Goal: Find specific fact: Find specific fact

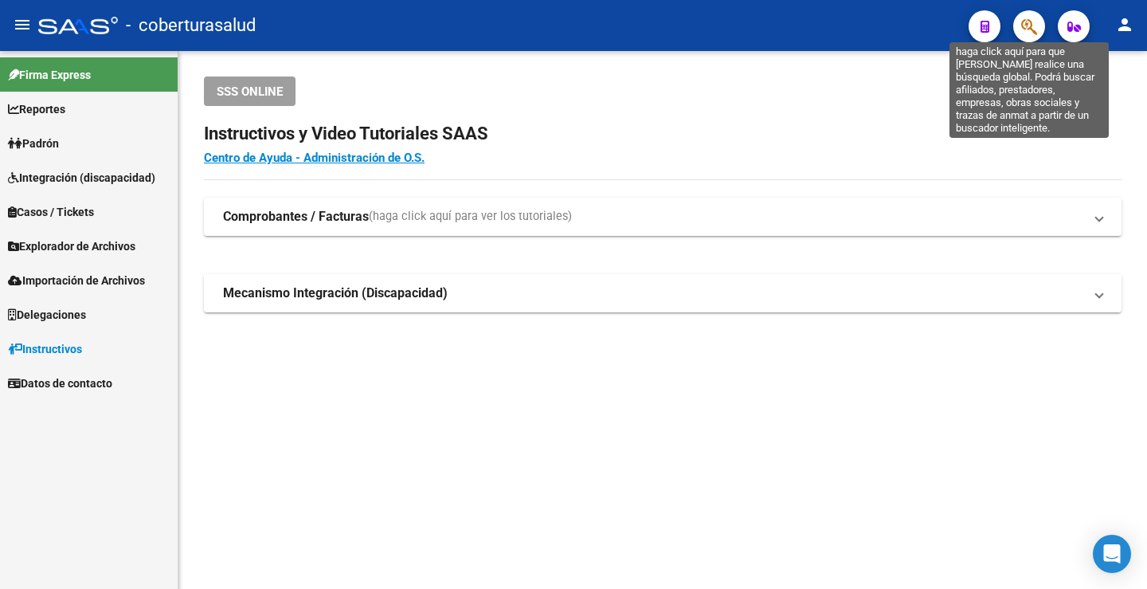
click at [1024, 25] on icon "button" at bounding box center [1029, 27] width 16 height 18
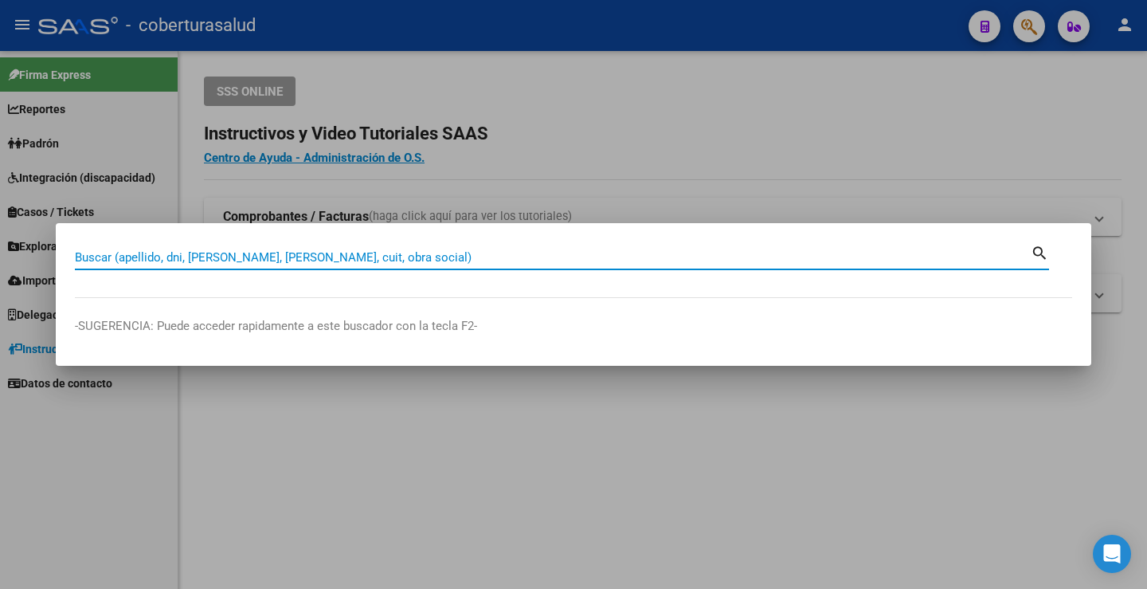
click at [393, 257] on input "Buscar (apellido, dni, [PERSON_NAME], [PERSON_NAME], cuit, obra social)" at bounding box center [553, 257] width 956 height 14
paste input "70348557"
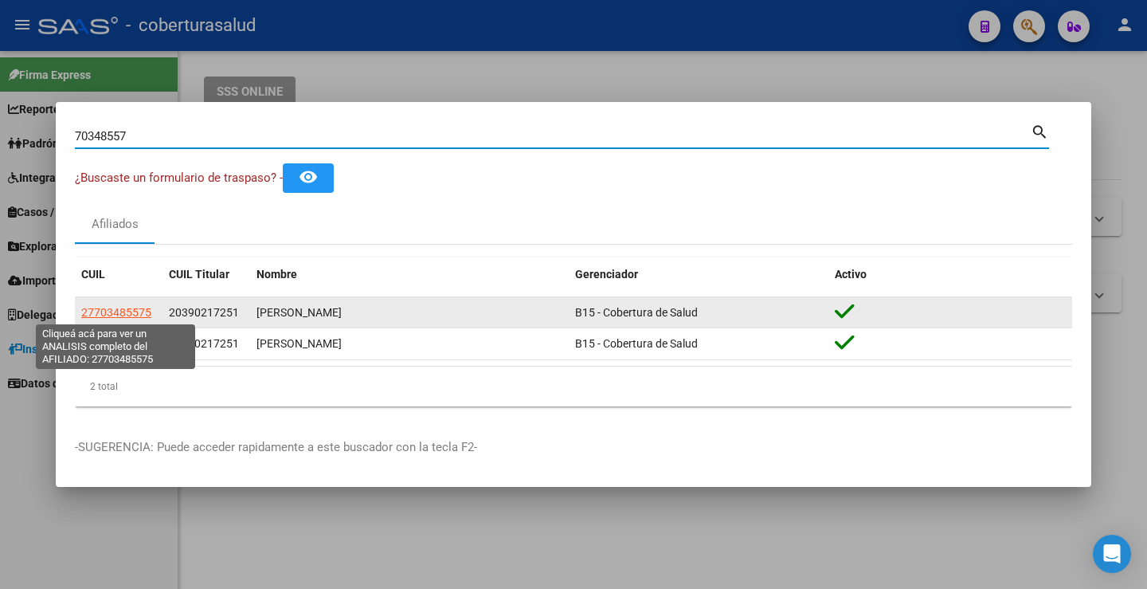
click at [119, 315] on span "27703485575" at bounding box center [116, 312] width 70 height 13
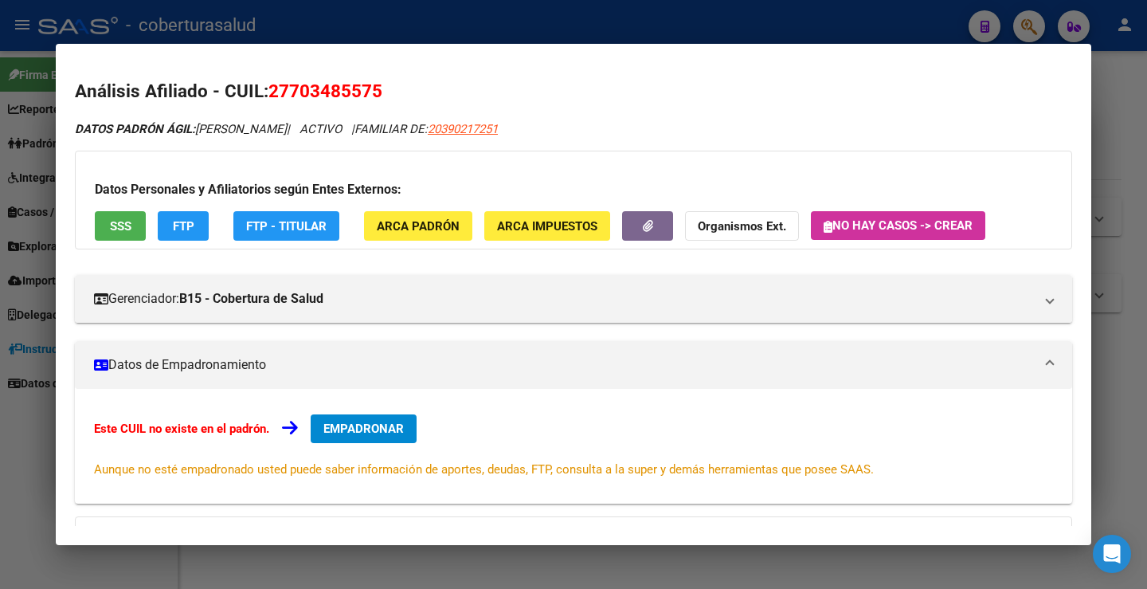
drag, startPoint x: 275, startPoint y: 85, endPoint x: 381, endPoint y: 96, distance: 106.6
click at [397, 94] on h2 "Análisis Afiliado - CUIL: 27703485575" at bounding box center [574, 91] width 998 height 27
drag, startPoint x: 269, startPoint y: 88, endPoint x: 359, endPoint y: 97, distance: 90.5
click at [396, 97] on h2 "Análisis Afiliado - CUIL: 27703485575" at bounding box center [574, 91] width 998 height 27
copy span "27703485575"
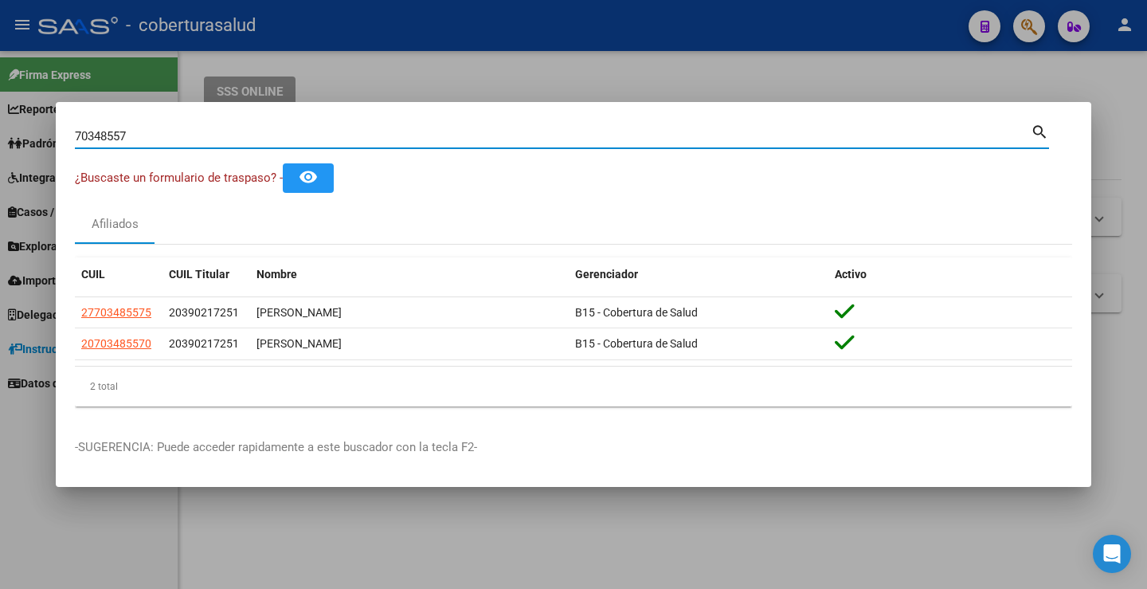
click at [225, 129] on input "70348557" at bounding box center [553, 136] width 956 height 14
paste input "614985"
type input "70614985"
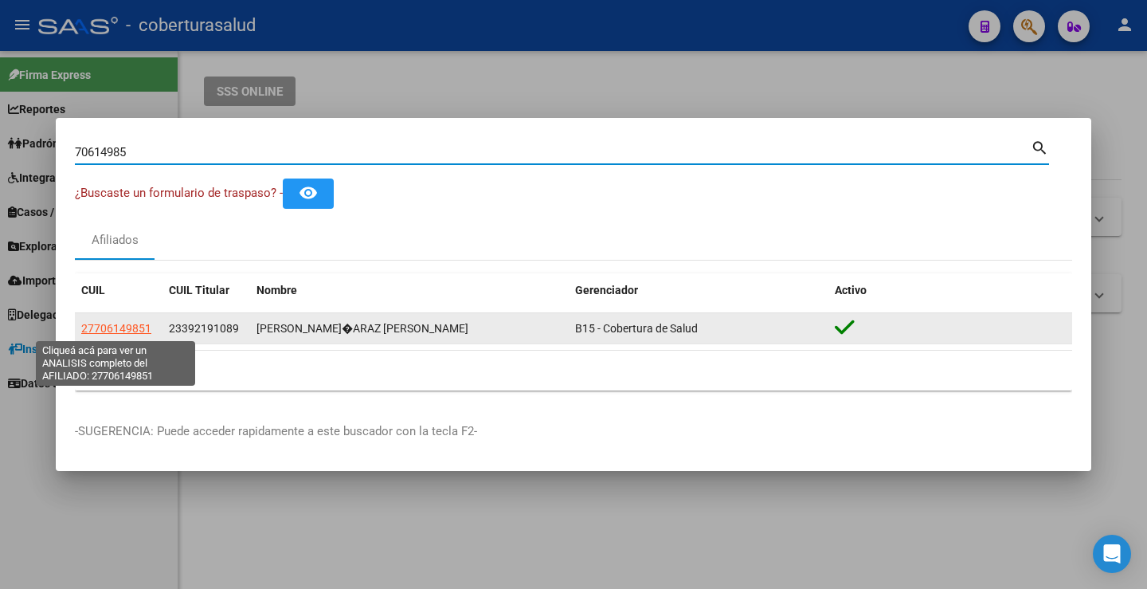
click at [136, 323] on span "27706149851" at bounding box center [116, 328] width 70 height 13
type textarea "27706149851"
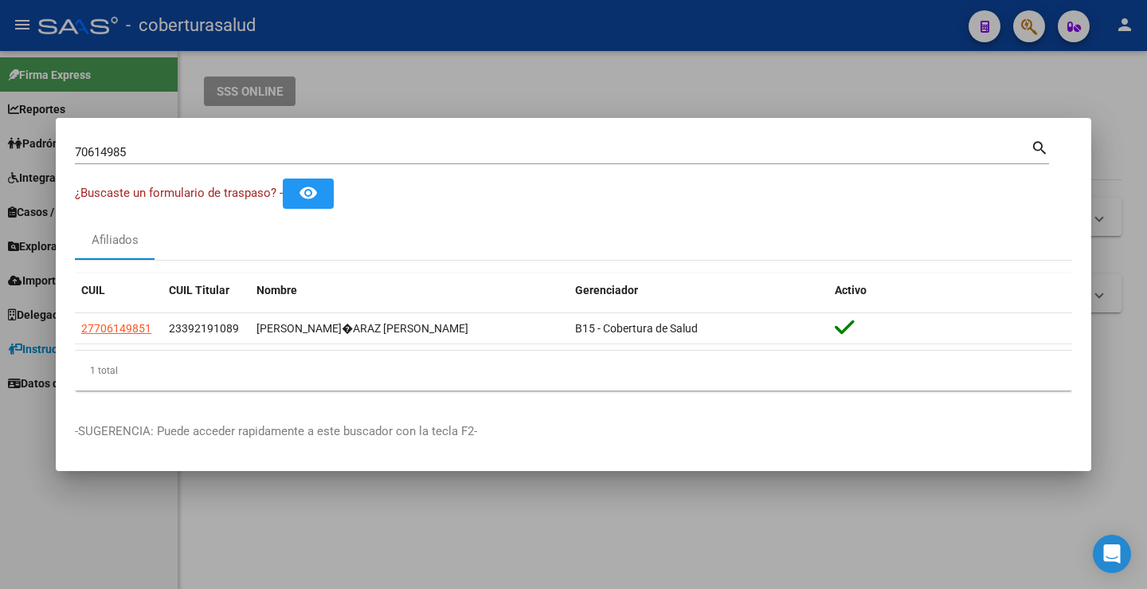
click at [217, 143] on div "70614985 Buscar (apellido, dni, cuil, [PERSON_NAME], cuit, obra social)" at bounding box center [553, 152] width 956 height 24
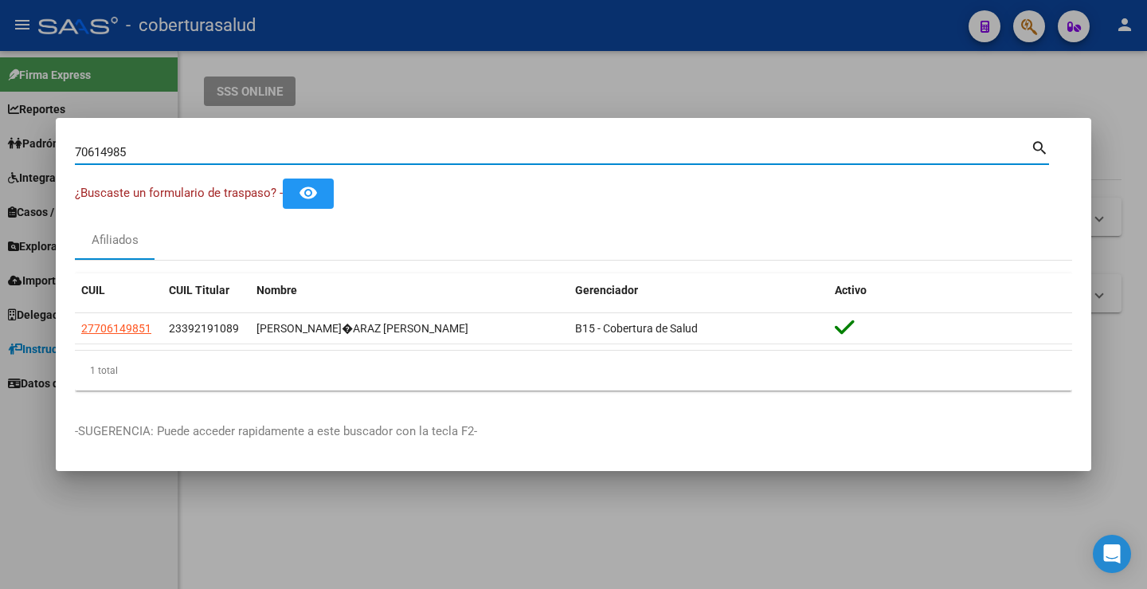
click at [129, 155] on input "70614985" at bounding box center [553, 152] width 956 height 14
paste input "37997968"
type input "37997968"
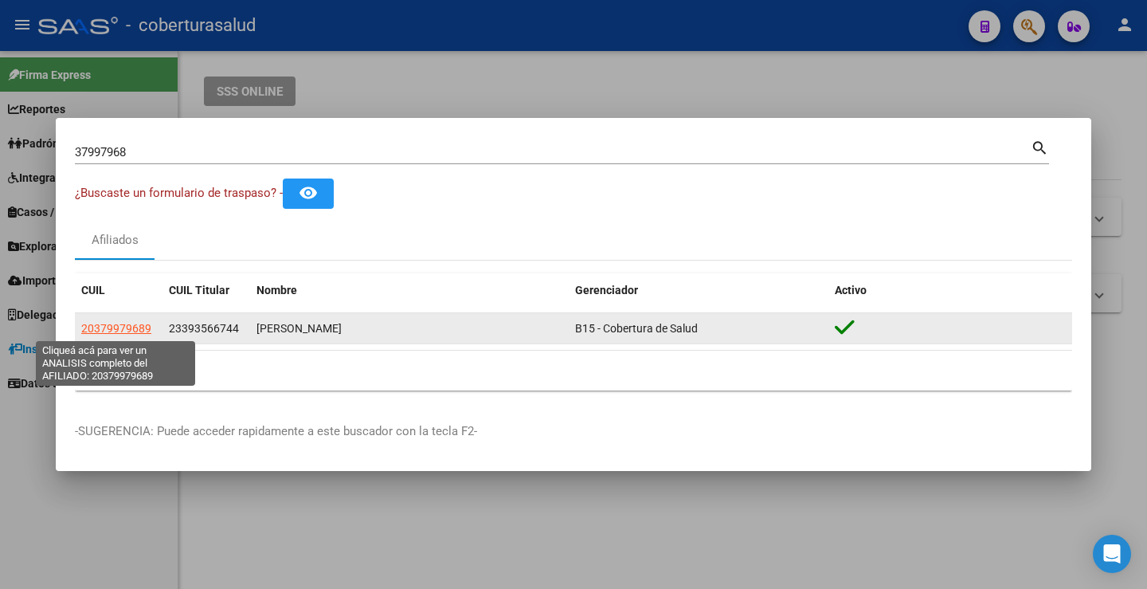
click at [120, 330] on span "20379979689" at bounding box center [116, 328] width 70 height 13
type textarea "20379979689"
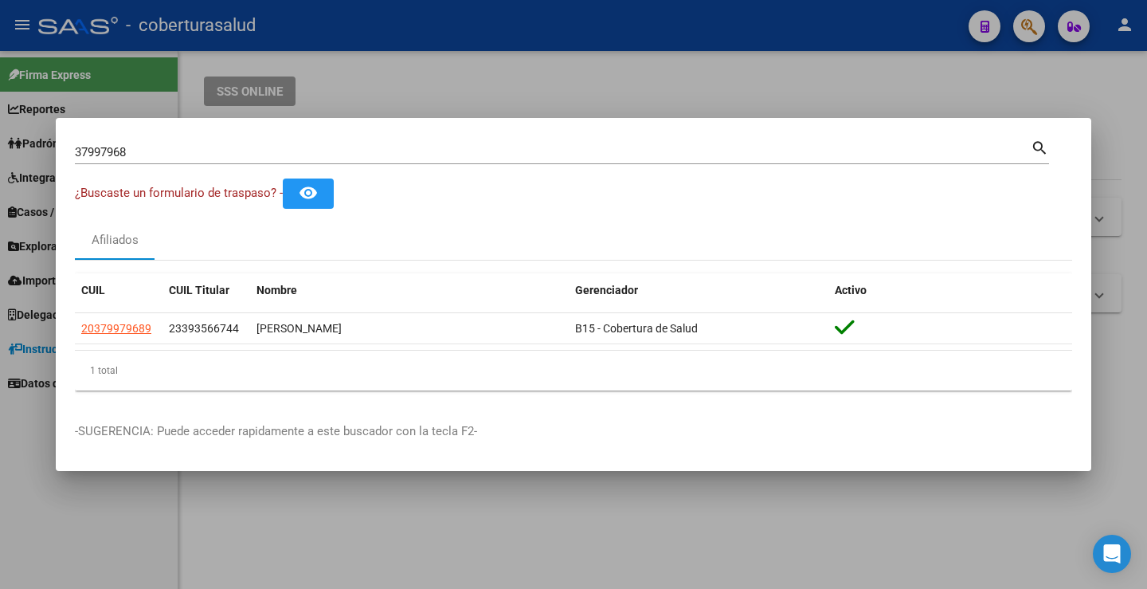
click at [271, 153] on input "37997968" at bounding box center [553, 152] width 956 height 14
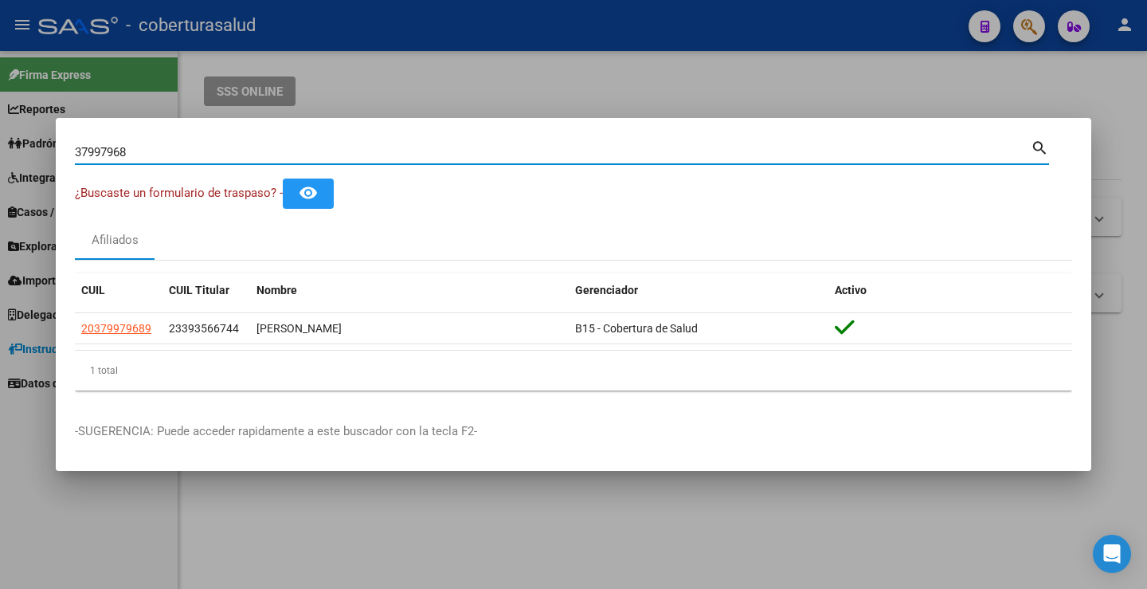
click at [271, 153] on input "37997968" at bounding box center [553, 152] width 956 height 14
paste input "58330616"
type input "58330616"
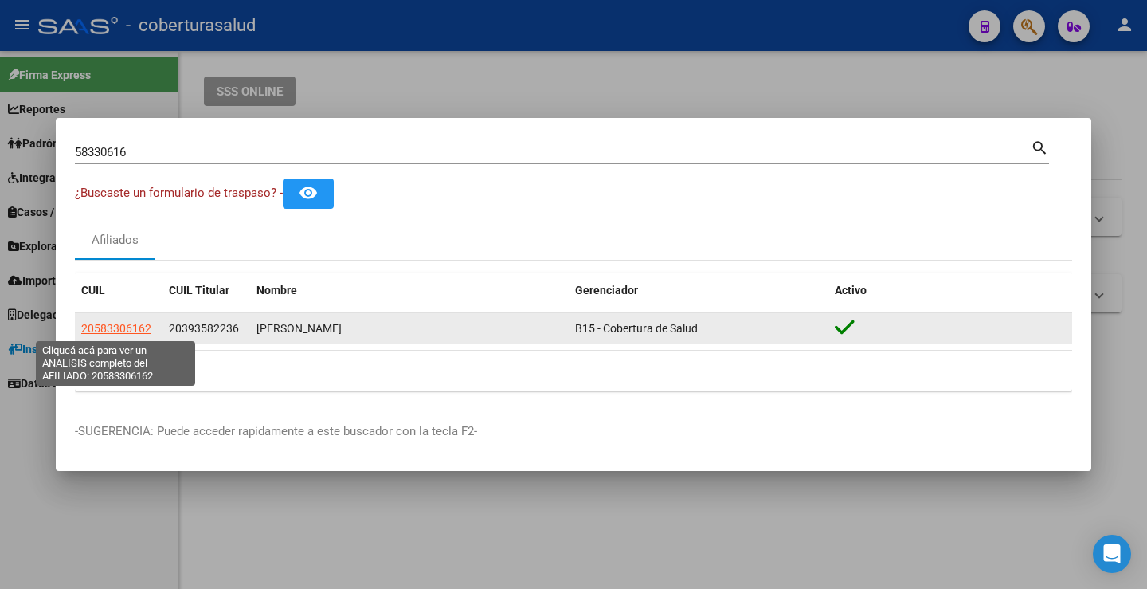
click at [127, 323] on span "20583306162" at bounding box center [116, 328] width 70 height 13
type textarea "20583306162"
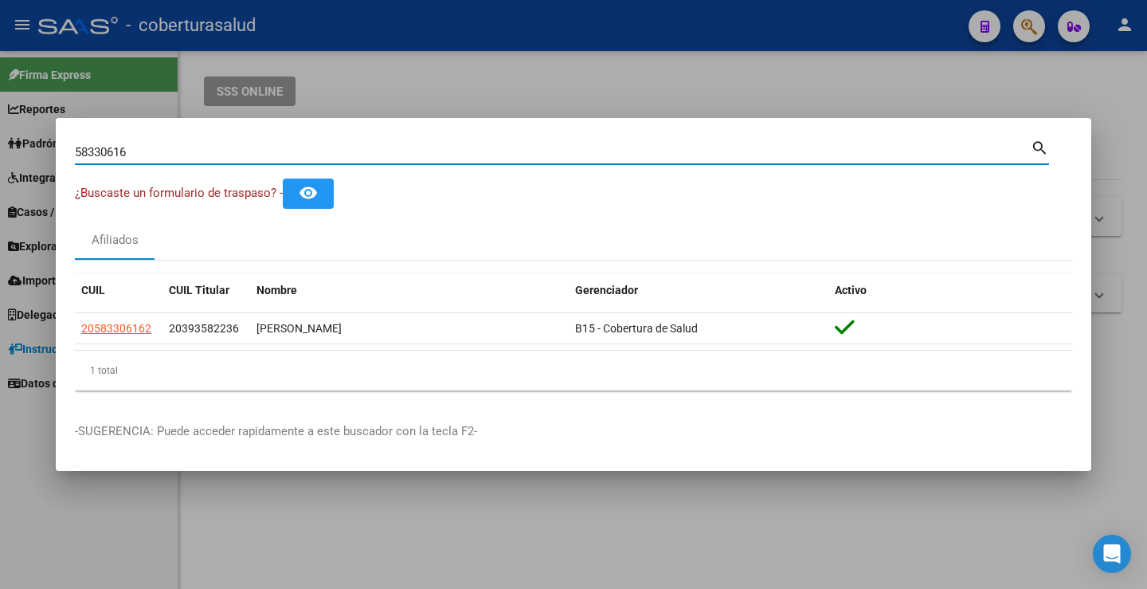
click at [176, 156] on input "58330616" at bounding box center [553, 152] width 956 height 14
paste input "9986288"
type input "59986288"
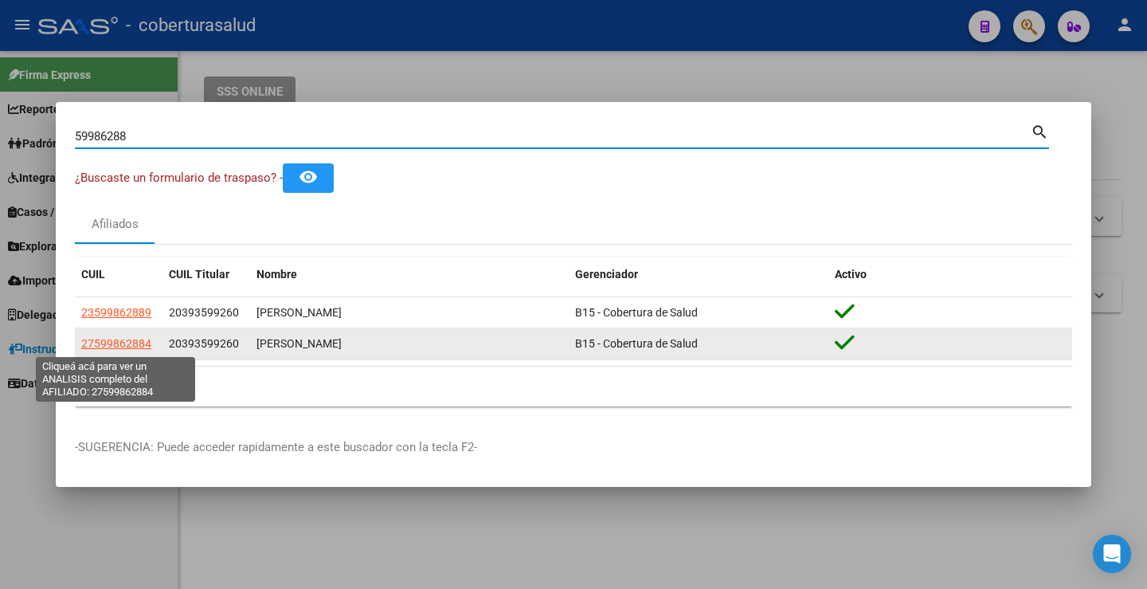
click at [115, 344] on span "27599862884" at bounding box center [116, 343] width 70 height 13
type textarea "27599862884"
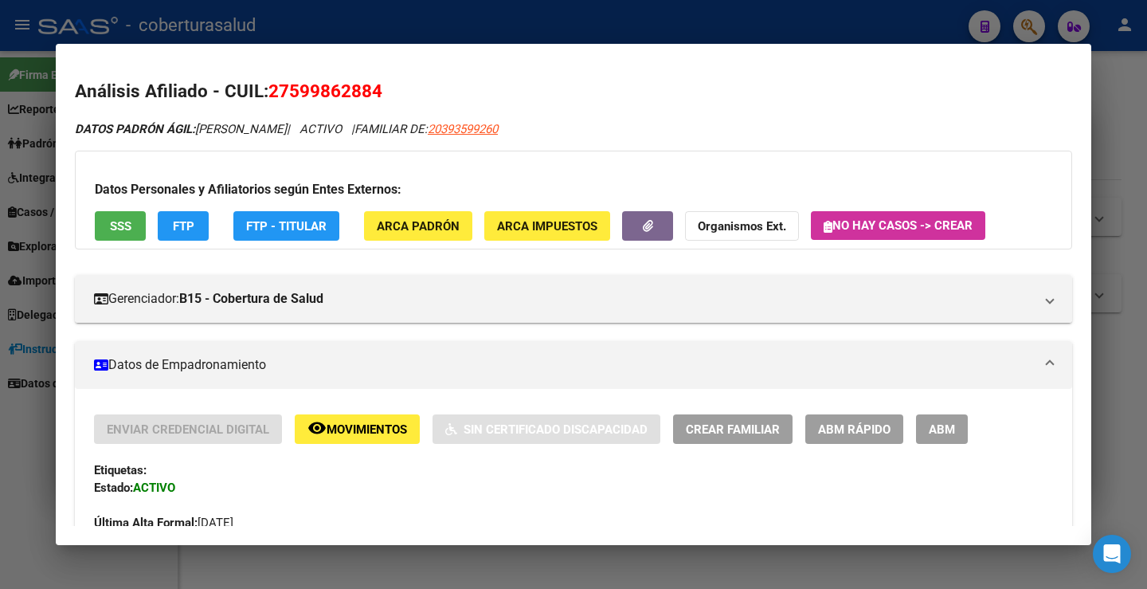
drag, startPoint x: 271, startPoint y: 84, endPoint x: 386, endPoint y: 96, distance: 116.2
click at [386, 96] on h2 "Análisis Afiliado - CUIL: 27599862884" at bounding box center [574, 91] width 998 height 27
copy span "27599862884"
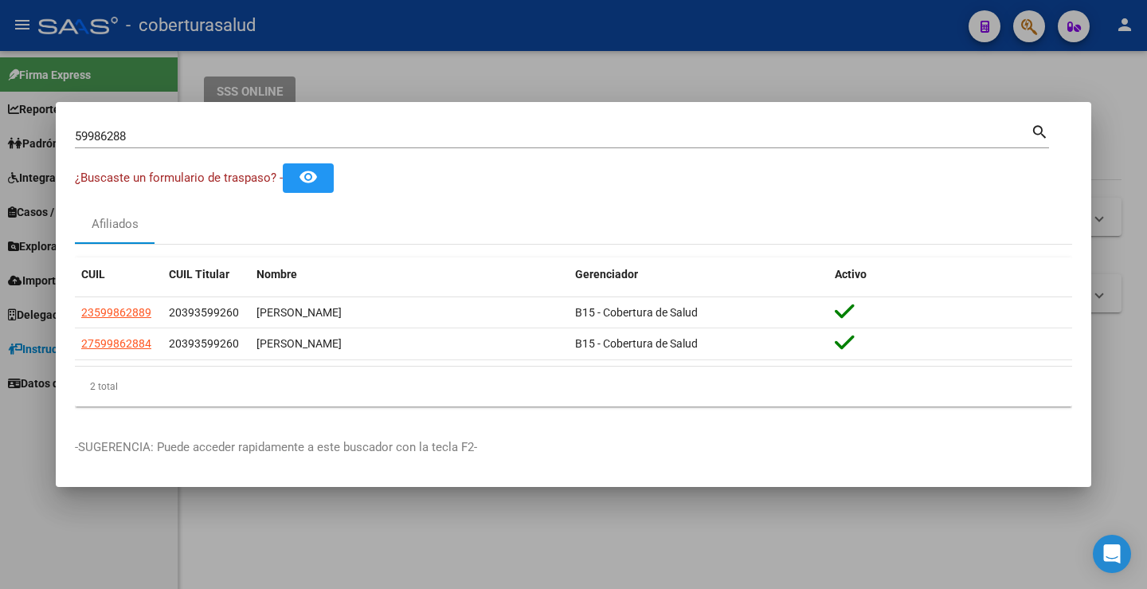
click at [404, 129] on input "59986288" at bounding box center [553, 136] width 956 height 14
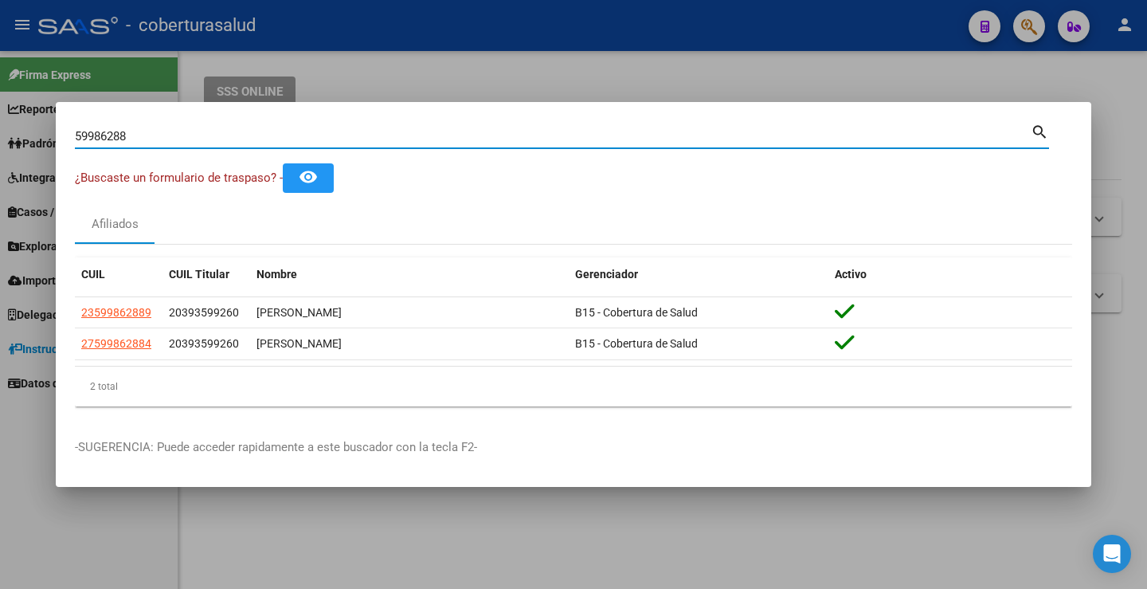
click at [404, 129] on input "59986288" at bounding box center [553, 136] width 956 height 14
paste input "6989620"
type input "56989620"
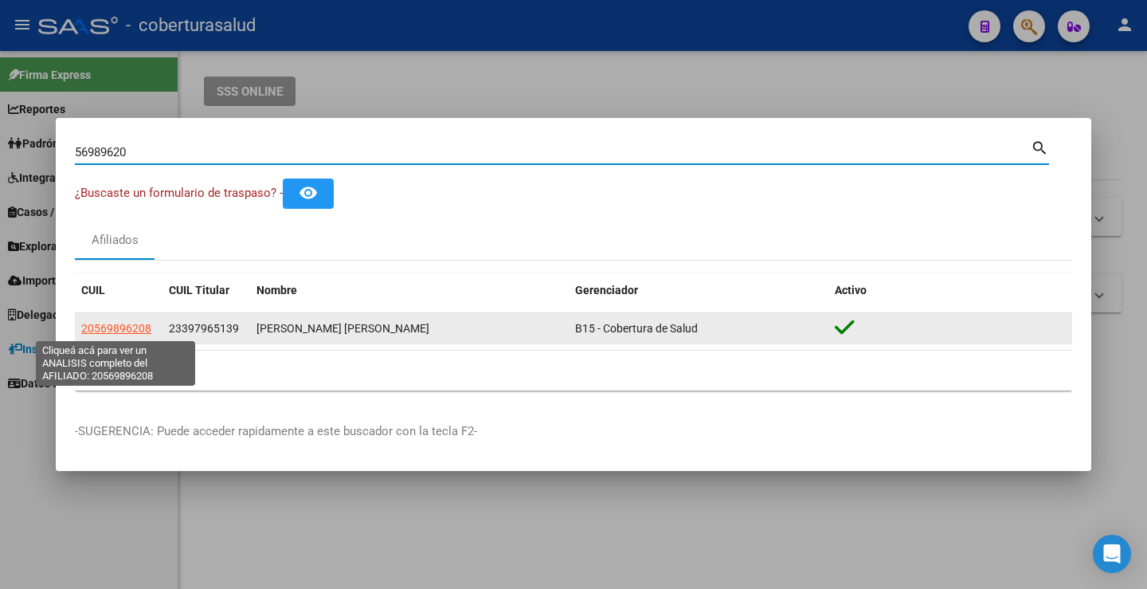
click at [124, 326] on span "20569896208" at bounding box center [116, 328] width 70 height 13
type textarea "20569896208"
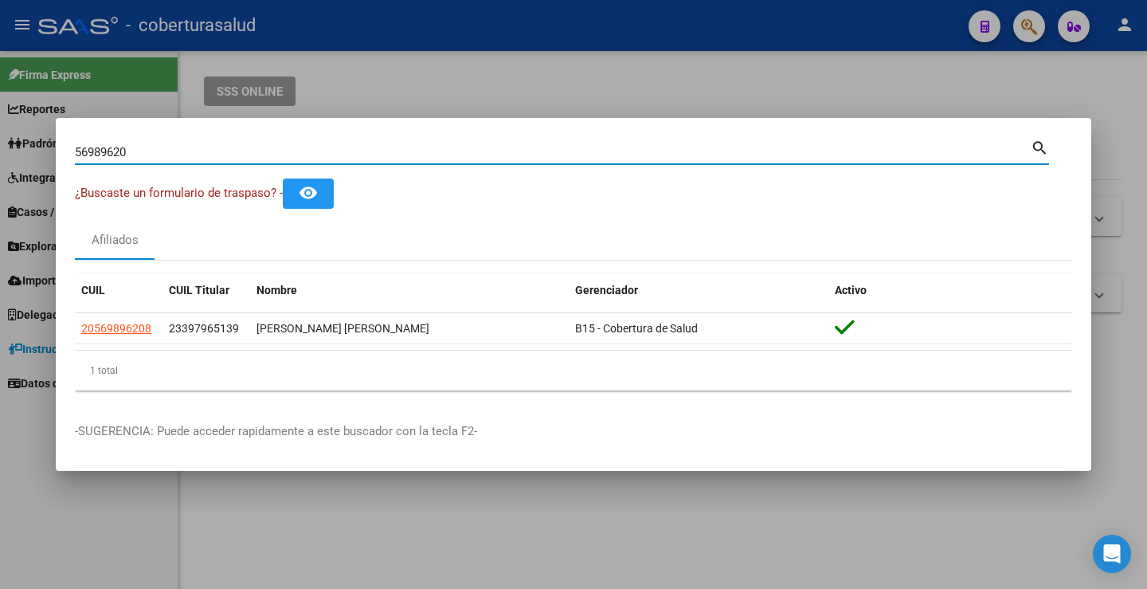
click at [359, 147] on input "56989620" at bounding box center [553, 152] width 956 height 14
paste input "6267"
type input "56986267"
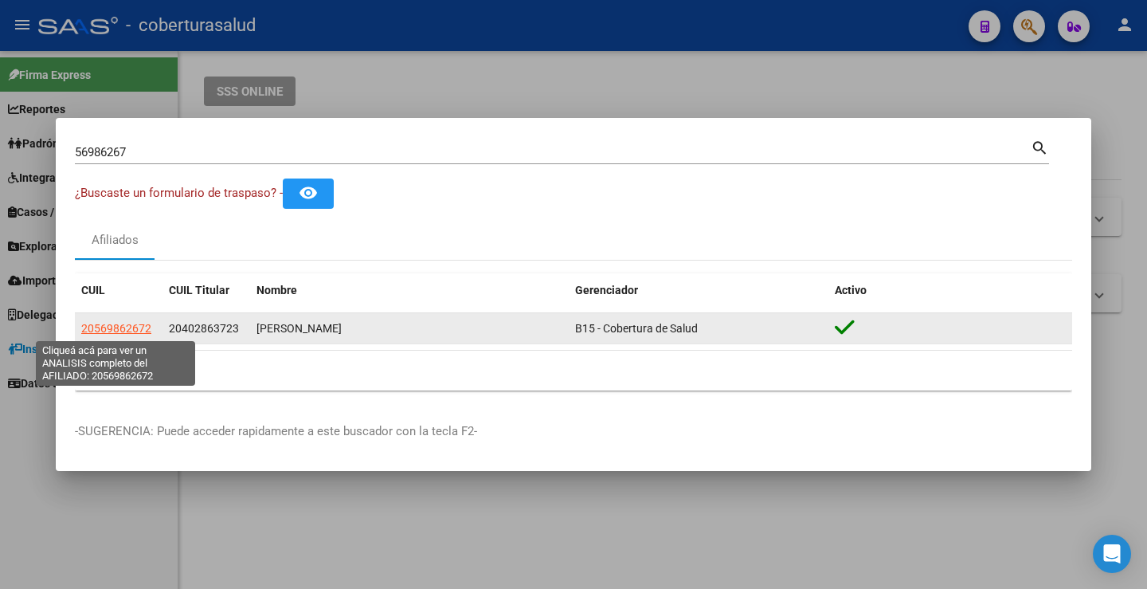
click at [128, 322] on span "20569862672" at bounding box center [116, 328] width 70 height 13
type textarea "20569862672"
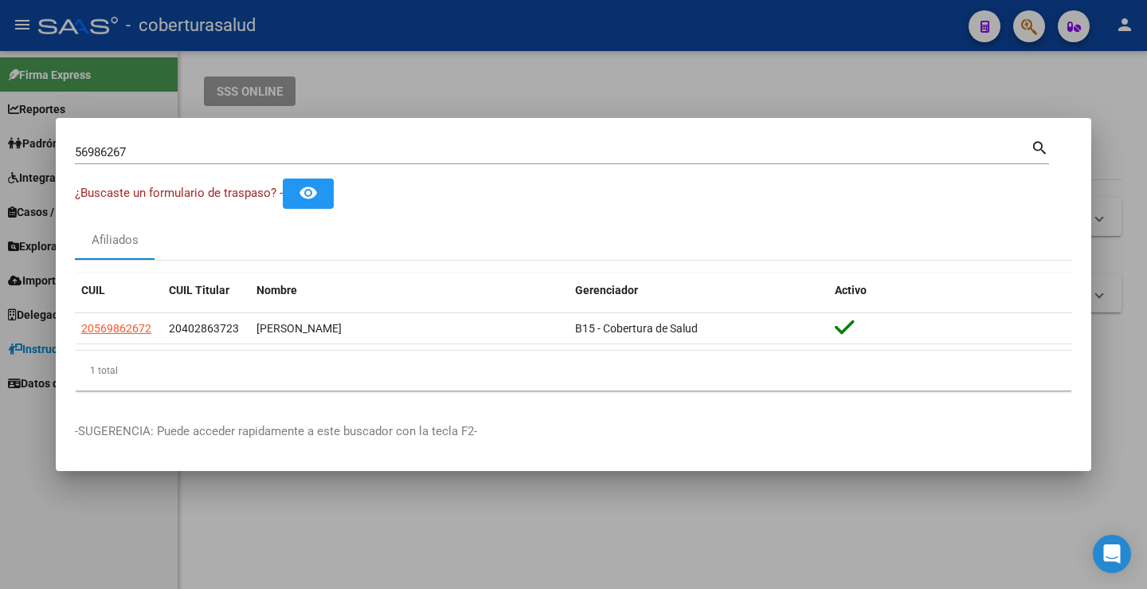
click at [367, 147] on input "56986267" at bounding box center [553, 152] width 956 height 14
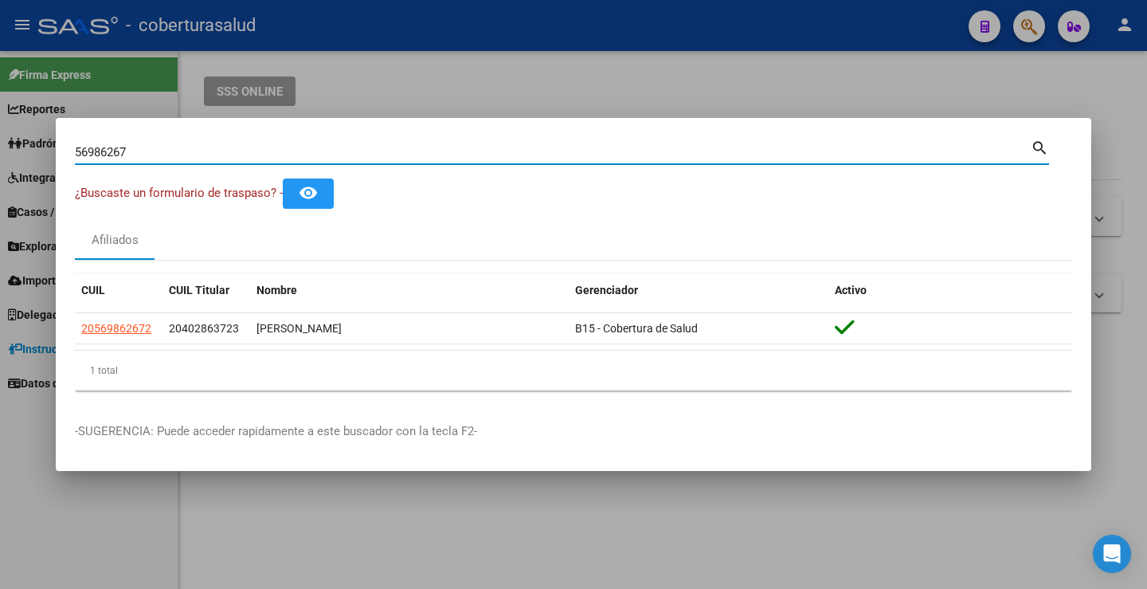
click at [367, 147] on input "56986267" at bounding box center [553, 152] width 956 height 14
paste input "218705"
type input "56218705"
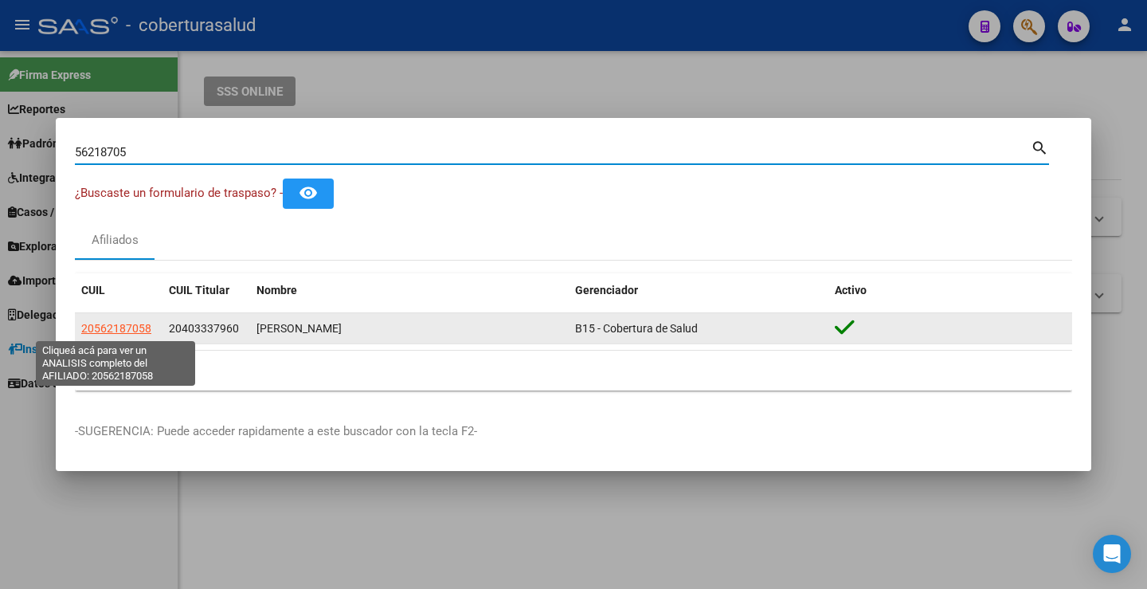
click at [101, 324] on span "20562187058" at bounding box center [116, 328] width 70 height 13
type textarea "20562187058"
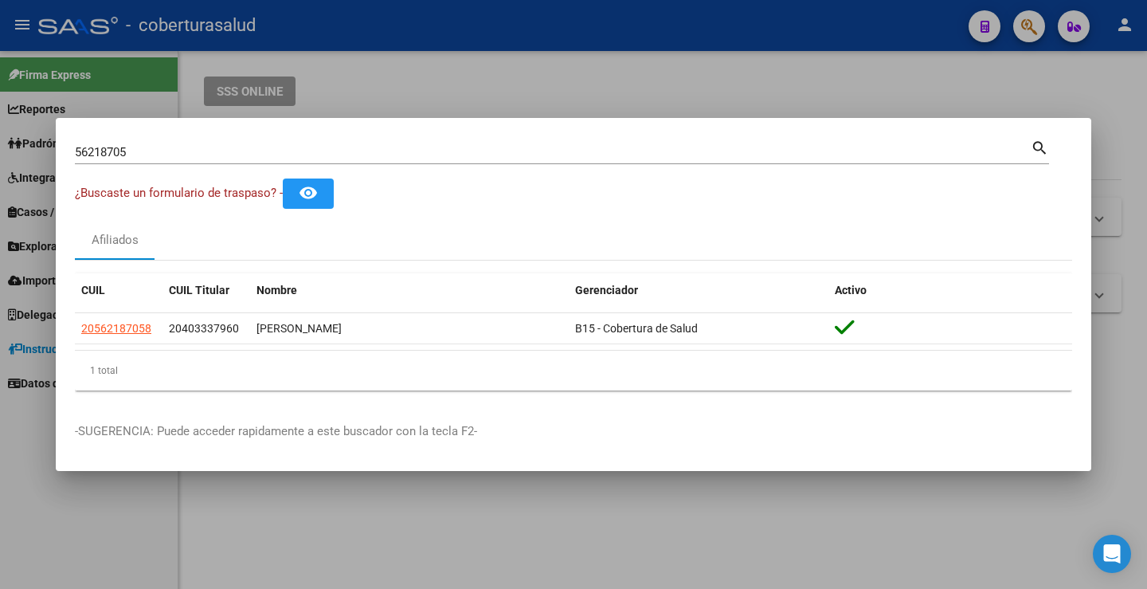
click at [237, 150] on input "56218705" at bounding box center [553, 152] width 956 height 14
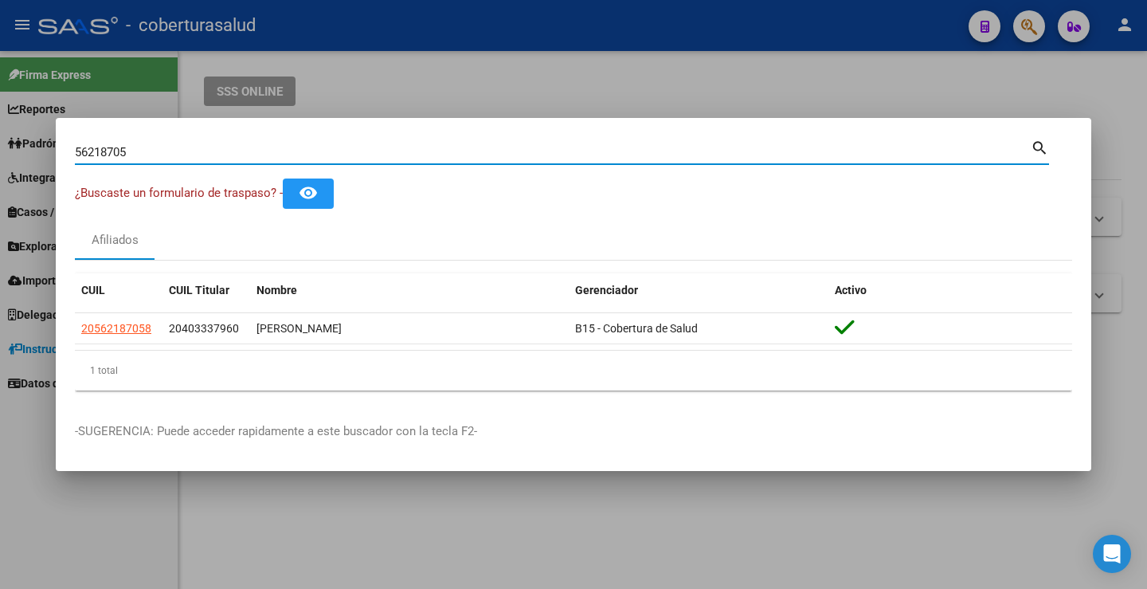
click at [237, 150] on input "56218705" at bounding box center [553, 152] width 956 height 14
paste input "70547958"
type input "70547958"
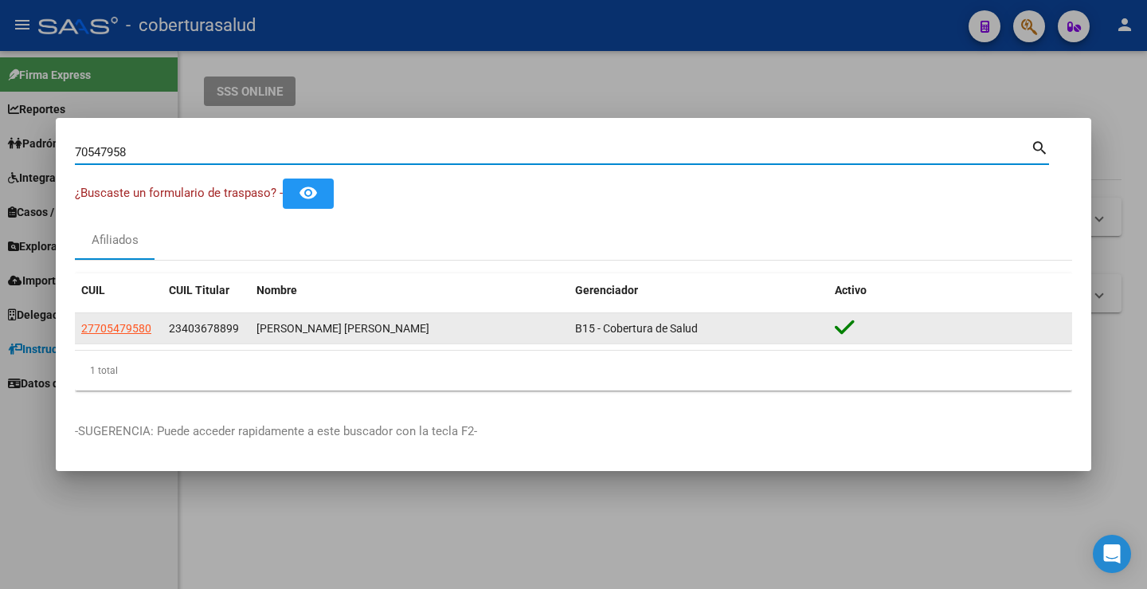
click at [111, 337] on app-link-go-to "27705479580" at bounding box center [116, 329] width 70 height 18
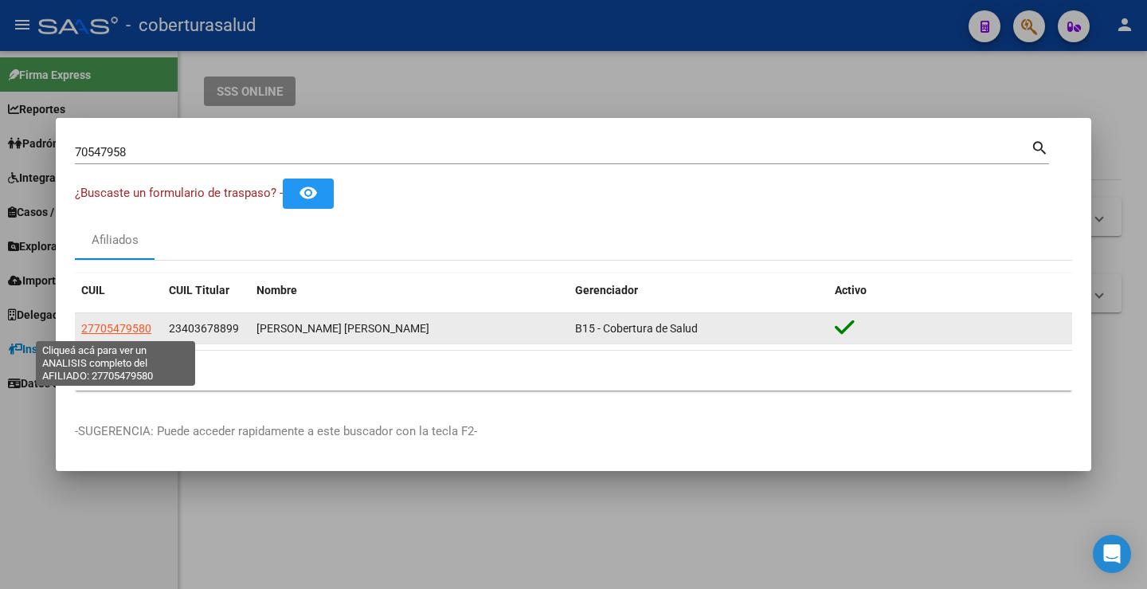
click at [112, 330] on span "27705479580" at bounding box center [116, 328] width 70 height 13
type textarea "27705479580"
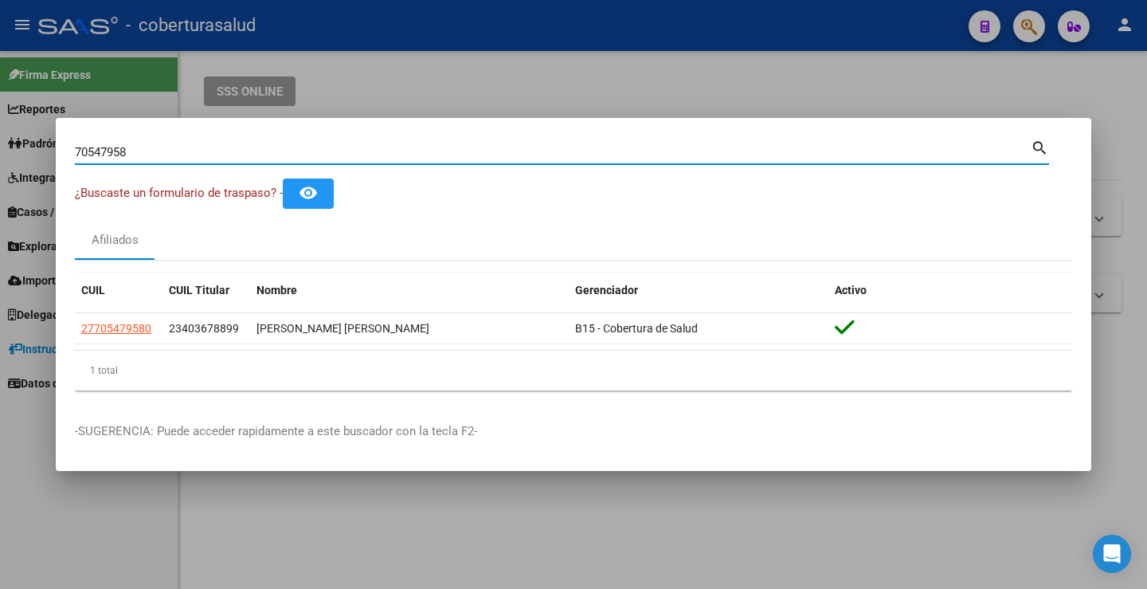
click at [422, 147] on input "70547958" at bounding box center [553, 152] width 956 height 14
paste input "51444213"
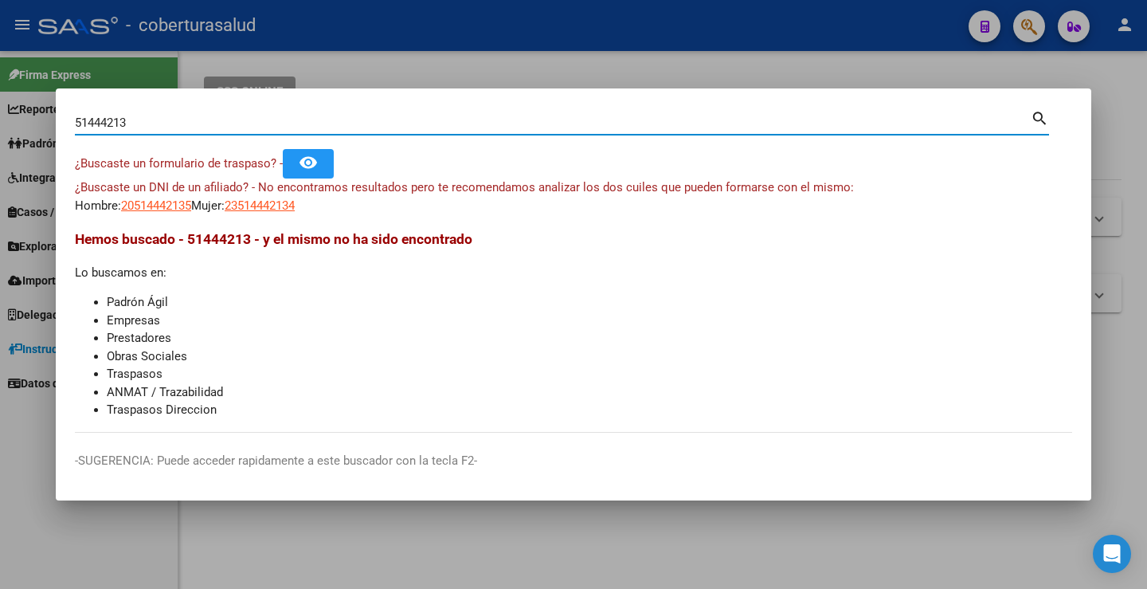
click at [186, 126] on input "51444213" at bounding box center [553, 123] width 956 height 14
click at [104, 114] on div "51444213 Buscar (apellido, dni, [PERSON_NAME], nro traspaso, cuit, obra social)" at bounding box center [553, 123] width 956 height 24
click at [104, 121] on input "51444213" at bounding box center [553, 123] width 956 height 14
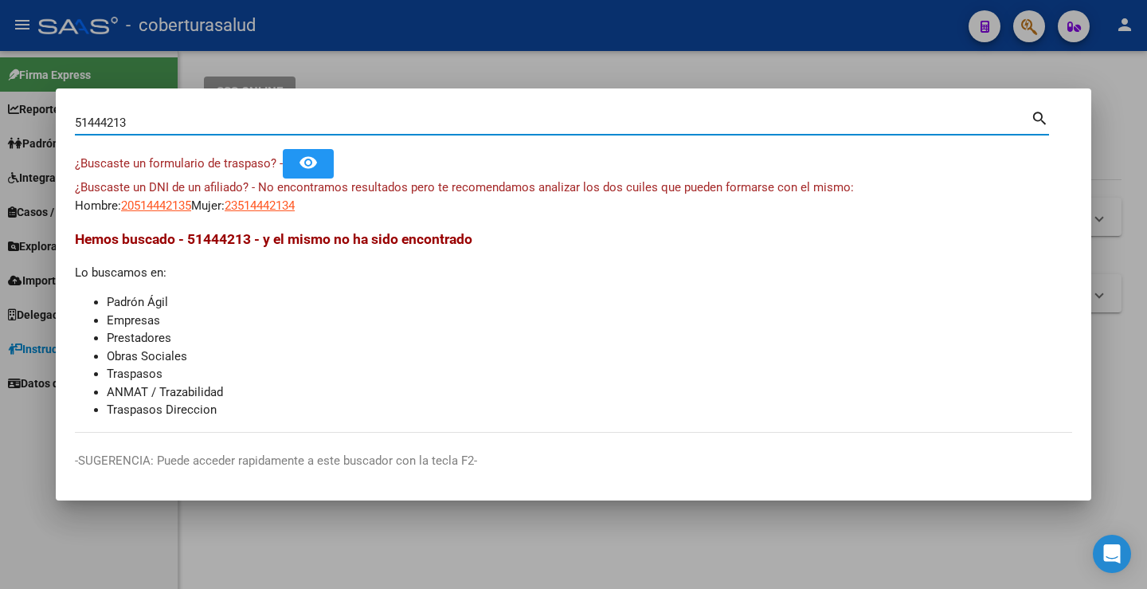
paste input "40368750"
type input "40368750"
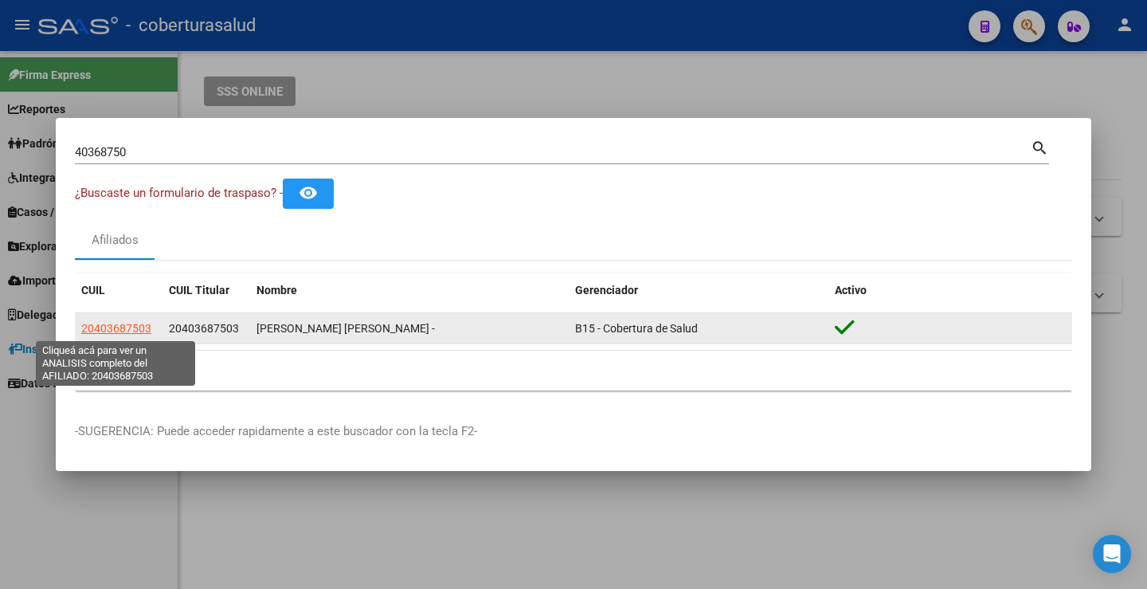
click at [111, 334] on span "20403687503" at bounding box center [116, 328] width 70 height 13
type textarea "20403687503"
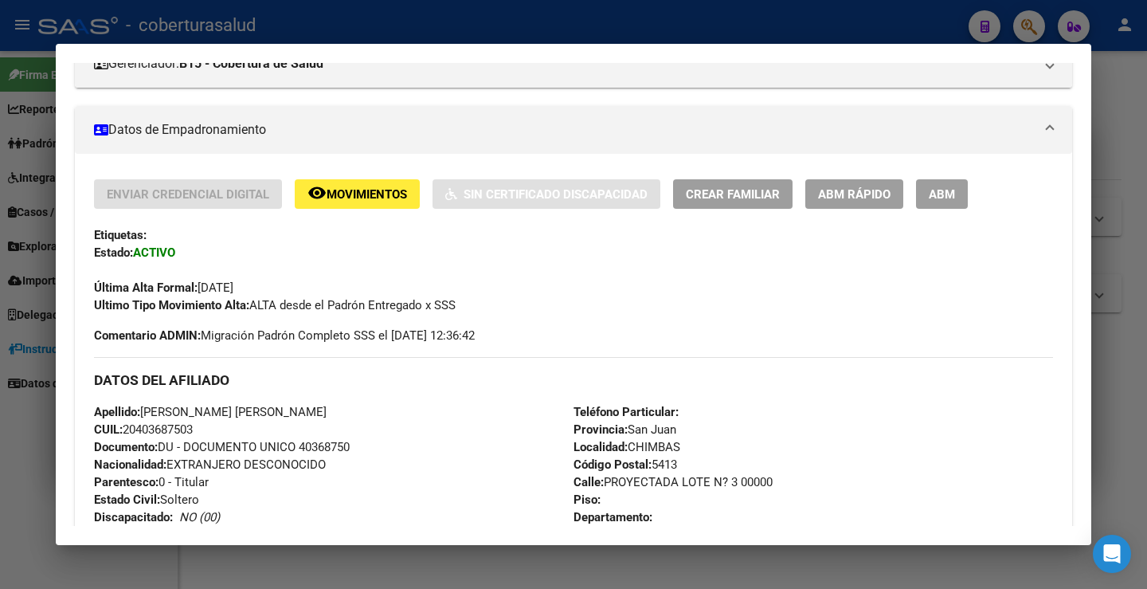
scroll to position [239, 0]
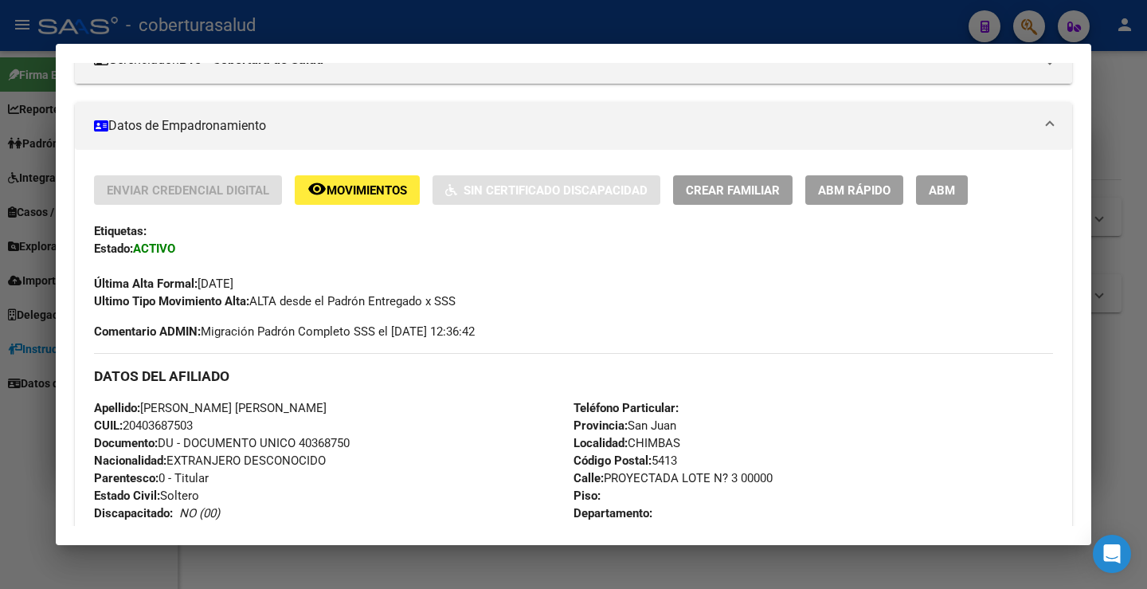
click at [534, 301] on div "Ultimo Tipo Movimiento Alta: ALTA desde el Padrón Entregado x SSS" at bounding box center [573, 301] width 959 height 18
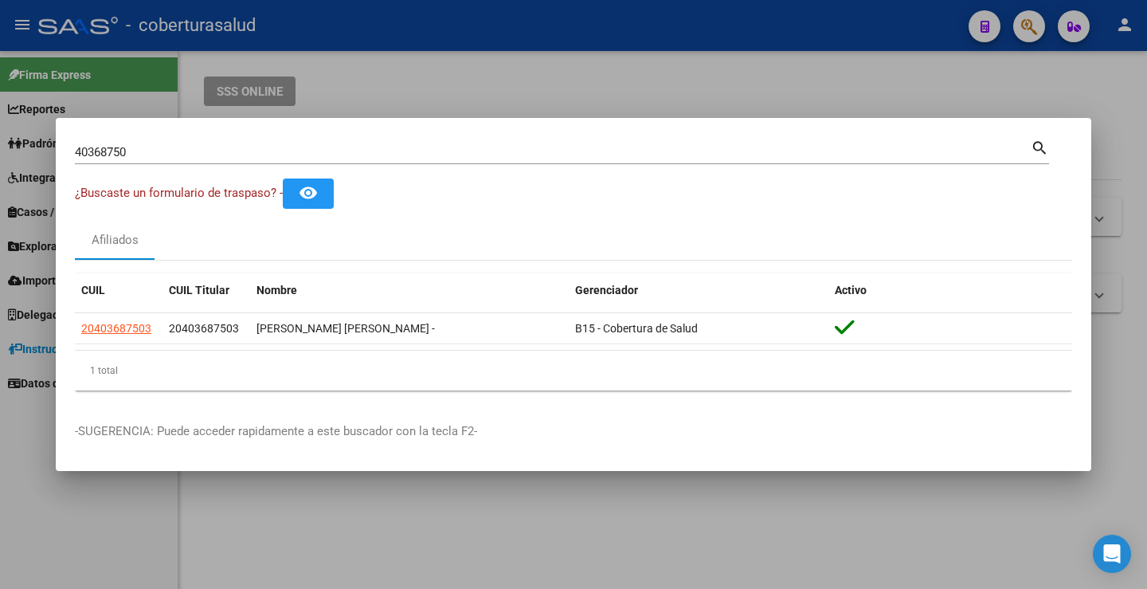
click at [215, 147] on input "40368750" at bounding box center [553, 152] width 956 height 14
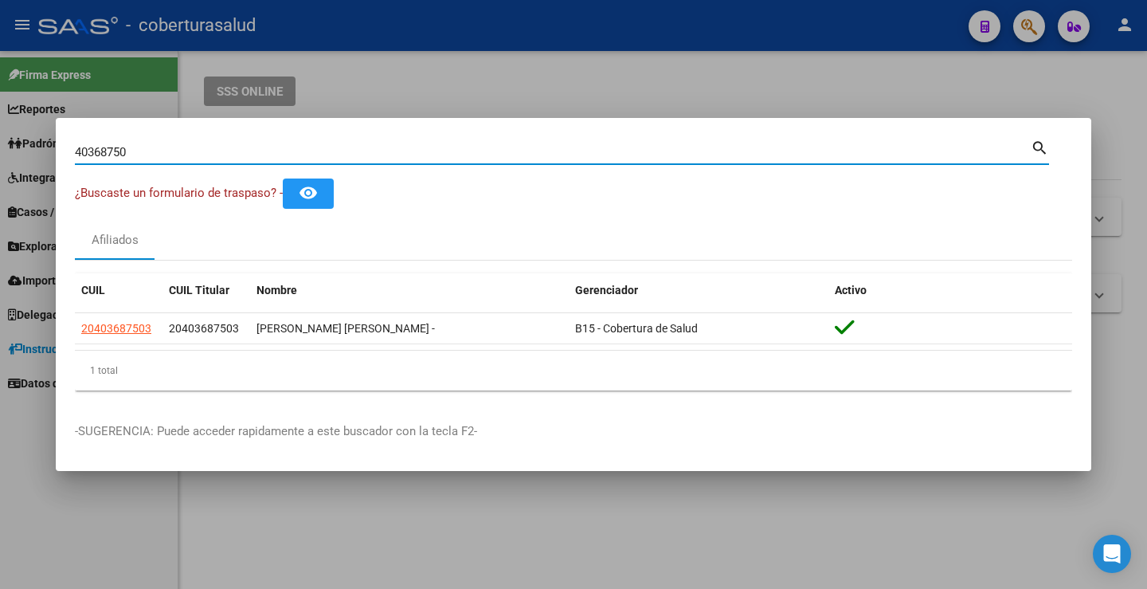
click at [215, 147] on input "40368750" at bounding box center [553, 152] width 956 height 14
paste input "70703779"
type input "70703779"
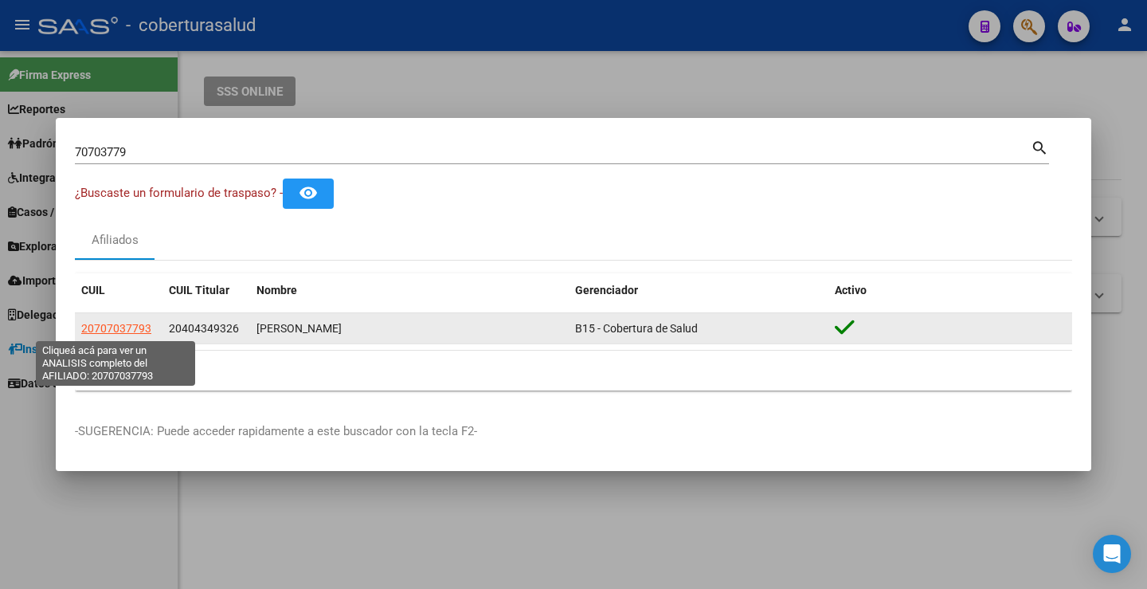
click at [86, 328] on span "20707037793" at bounding box center [116, 328] width 70 height 13
type textarea "20707037793"
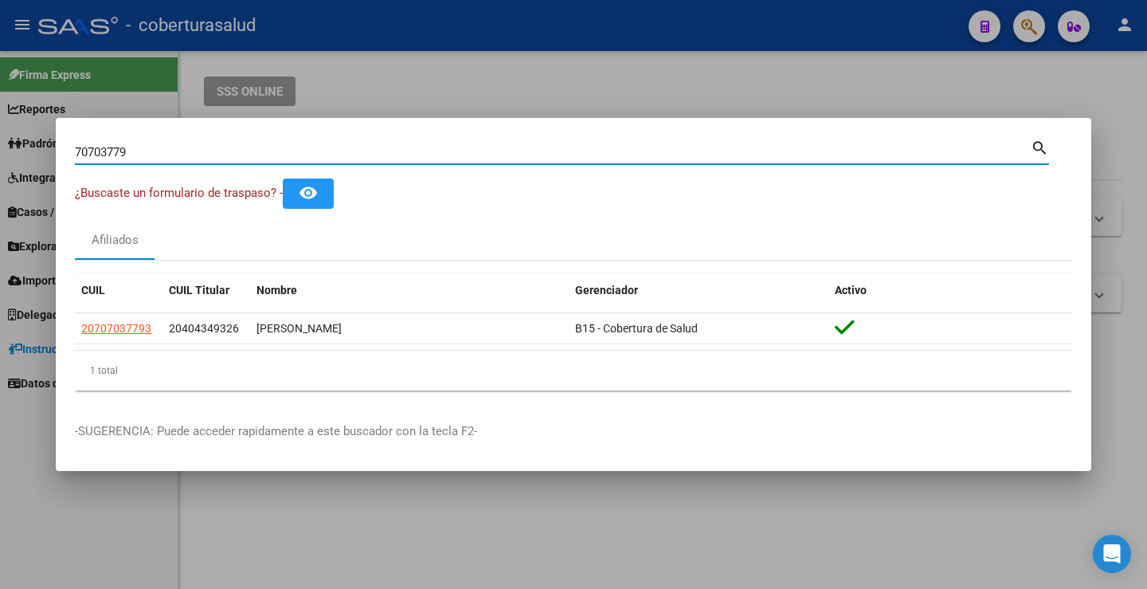
click at [172, 147] on input "70703779" at bounding box center [553, 152] width 956 height 14
paste input "54331394"
type input "54331394"
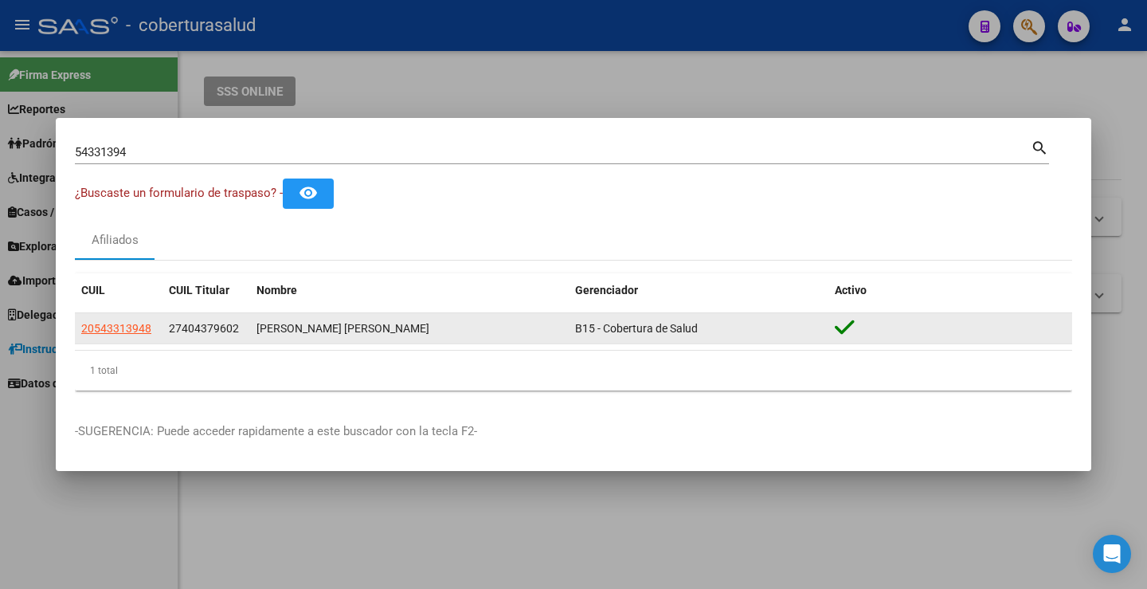
click at [118, 320] on app-link-go-to "20543313948" at bounding box center [116, 329] width 70 height 18
click at [122, 324] on span "20543313948" at bounding box center [116, 328] width 70 height 13
type textarea "20543313948"
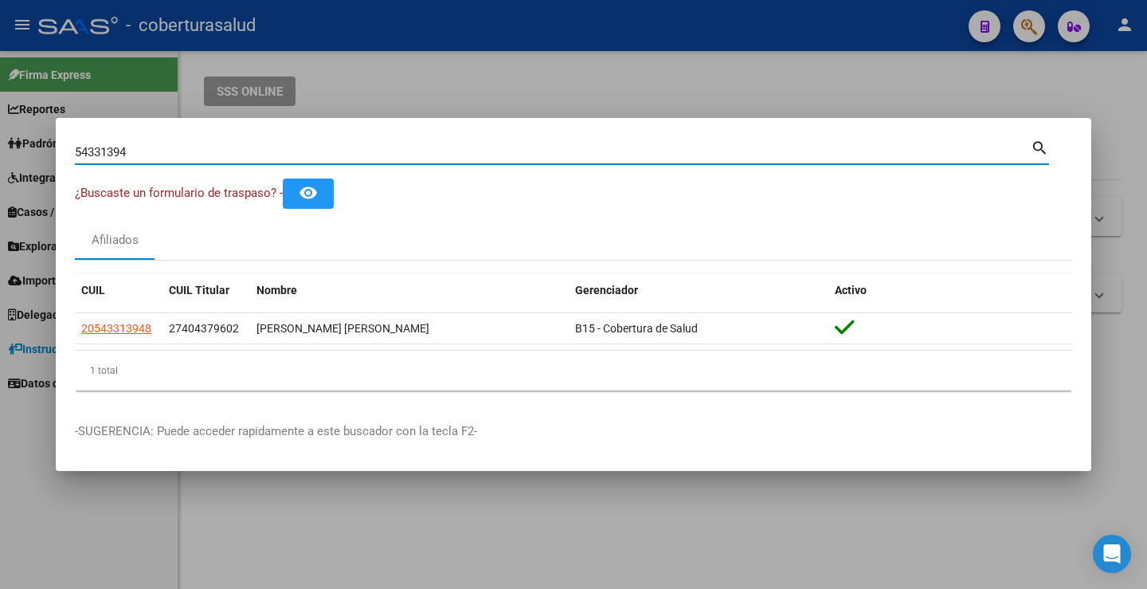
click at [326, 148] on input "54331394" at bounding box center [553, 152] width 956 height 14
paste input "9865347"
type input "59865347"
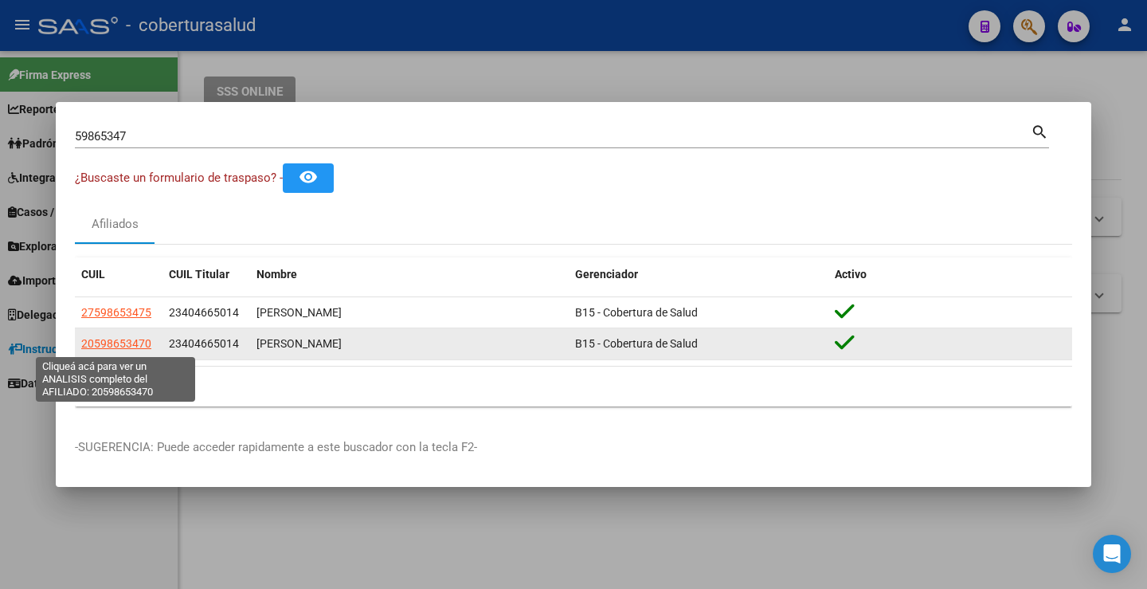
click at [129, 349] on span "20598653470" at bounding box center [116, 343] width 70 height 13
type textarea "20598653470"
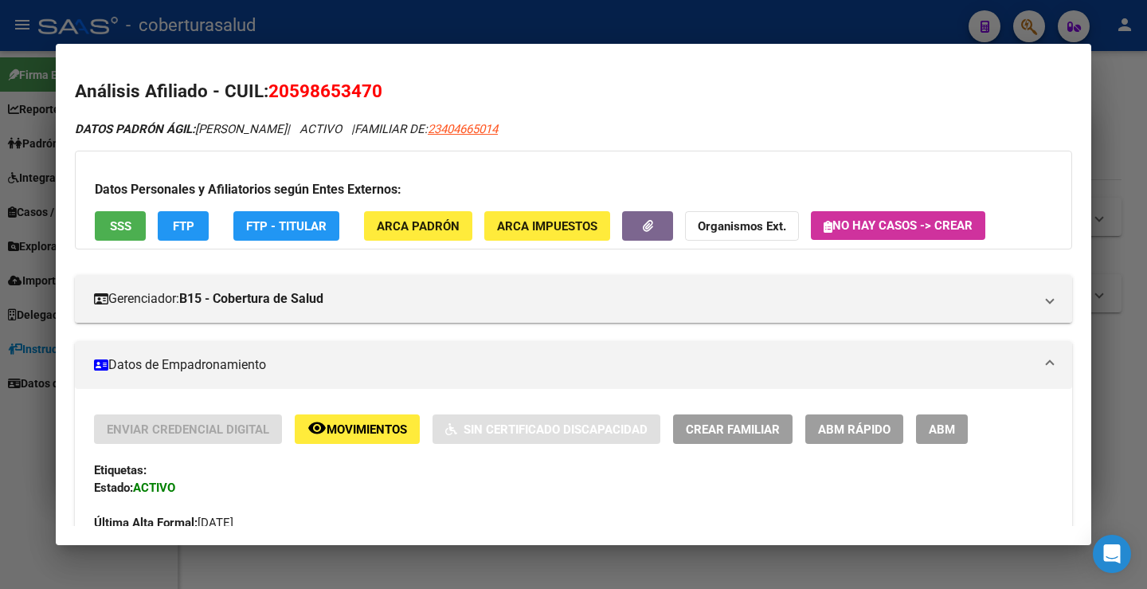
click at [338, 93] on span "20598653470" at bounding box center [326, 90] width 114 height 21
copy span "20598653470"
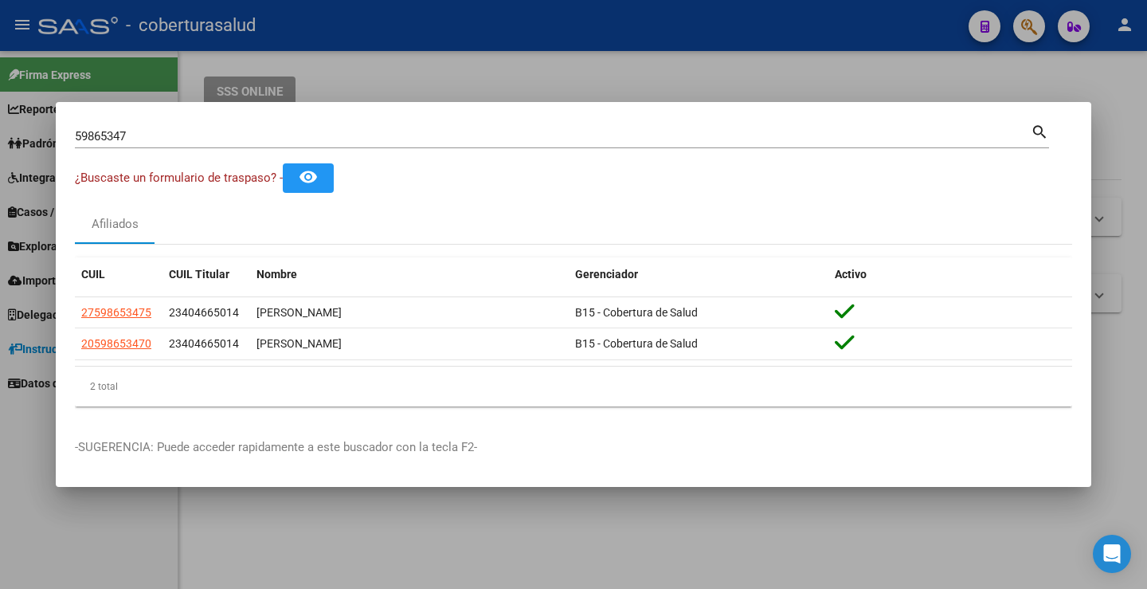
click at [224, 139] on input "59865347" at bounding box center [553, 136] width 956 height 14
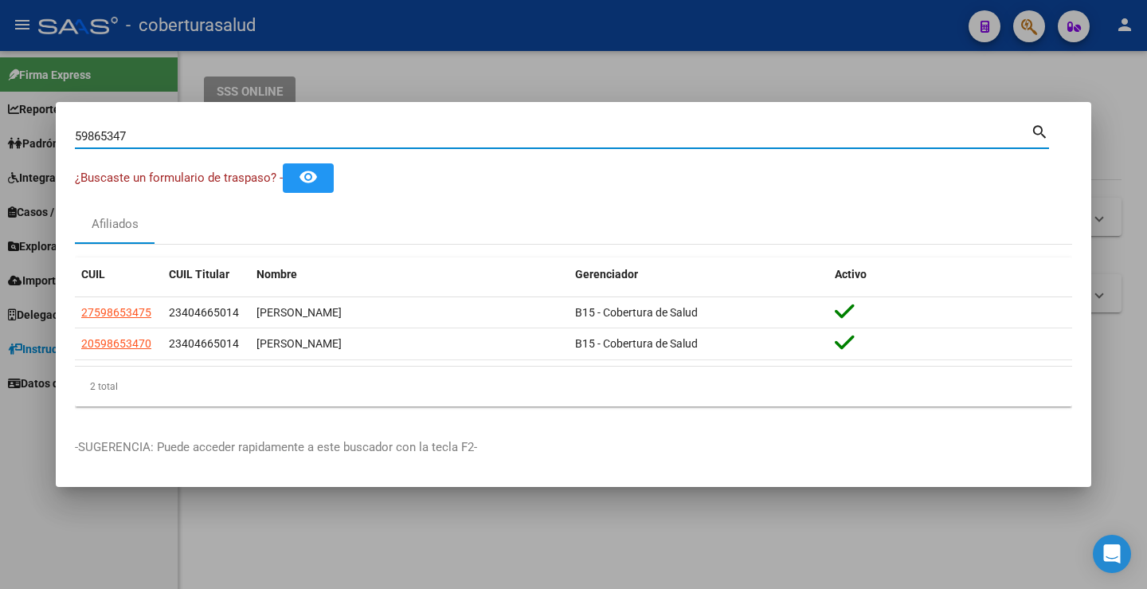
click at [224, 139] on input "59865347" at bounding box center [553, 136] width 956 height 14
paste input "70084148"
type input "70084148"
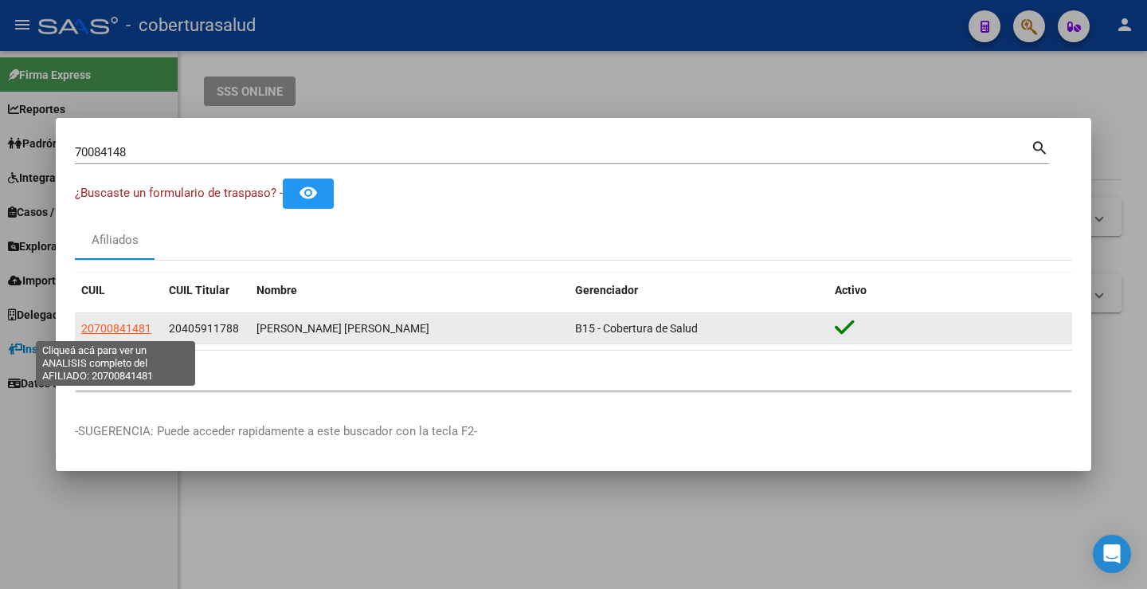
click at [116, 332] on span "20700841481" at bounding box center [116, 328] width 70 height 13
type textarea "20700841481"
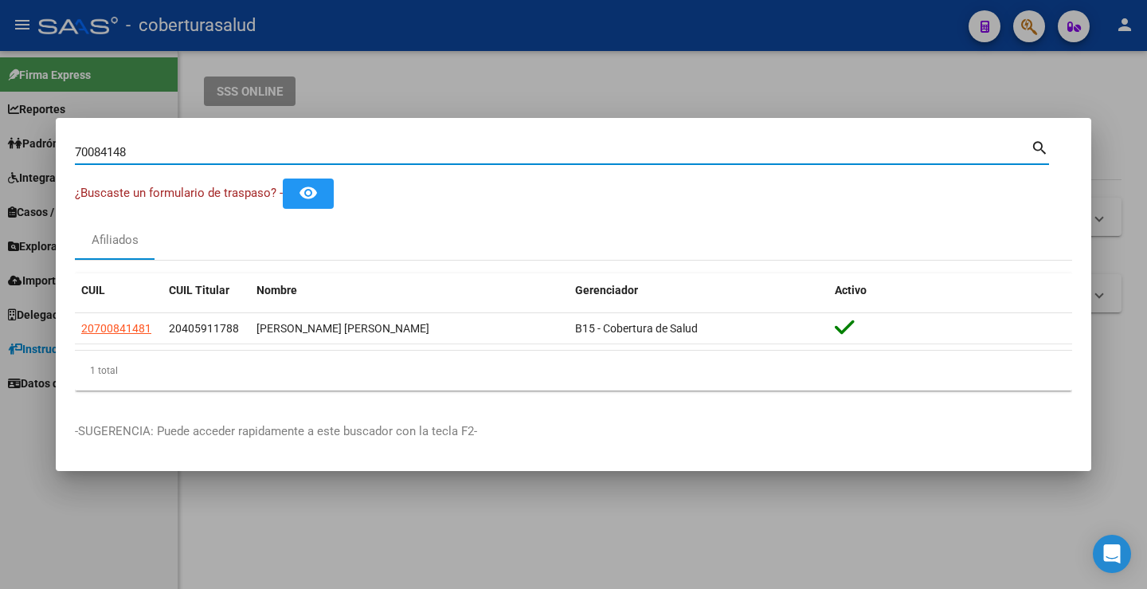
click at [294, 155] on input "70084148" at bounding box center [553, 152] width 956 height 14
paste input "54799996"
type input "54799996"
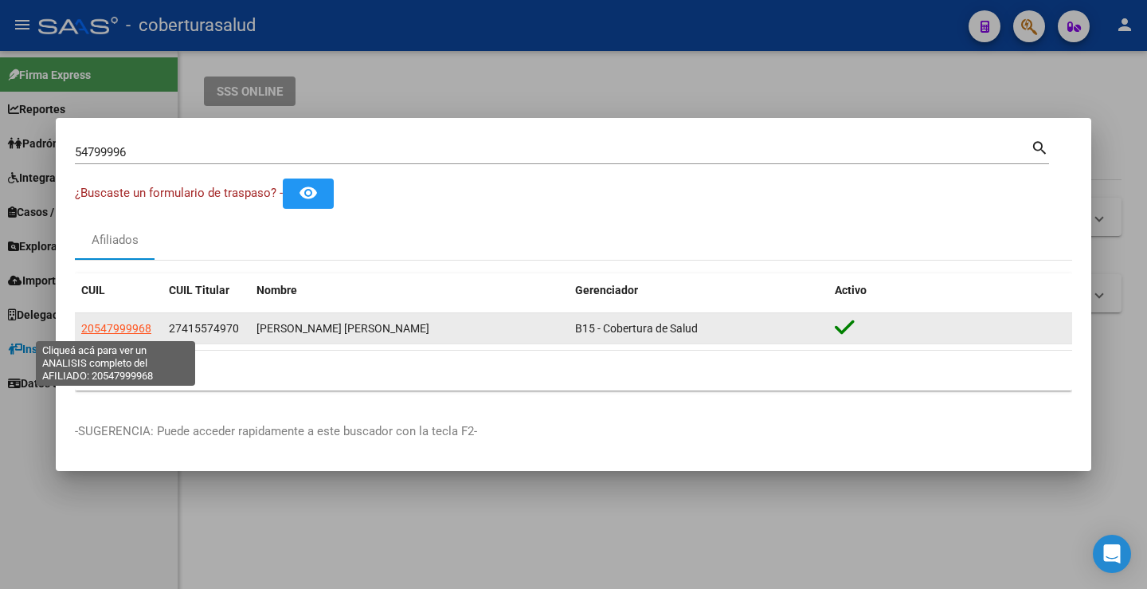
click at [116, 324] on span "20547999968" at bounding box center [116, 328] width 70 height 13
type textarea "20547999968"
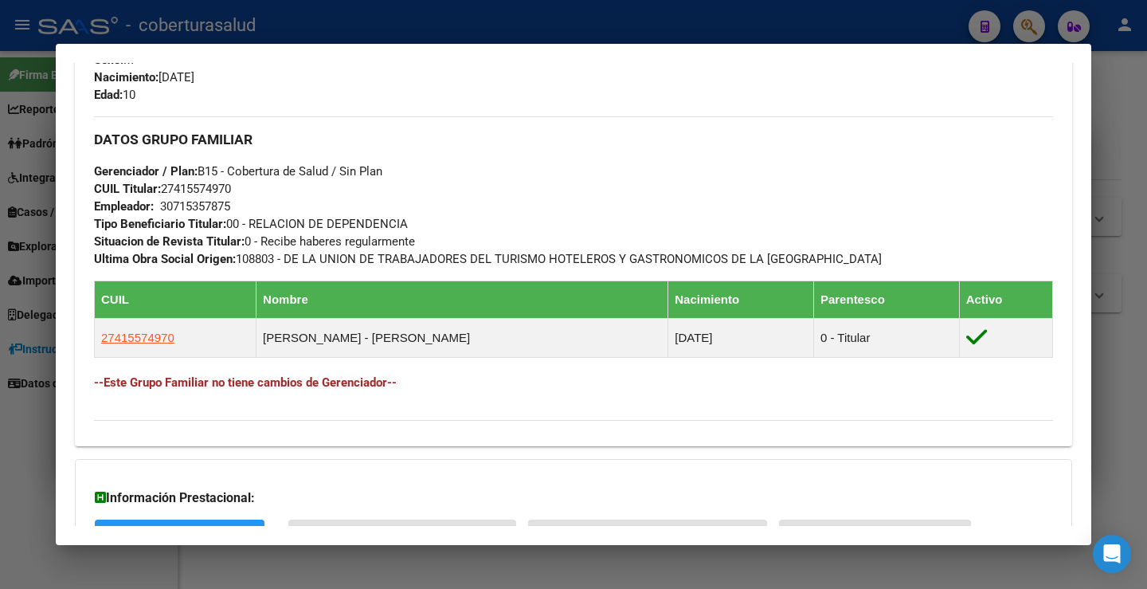
scroll to position [876, 0]
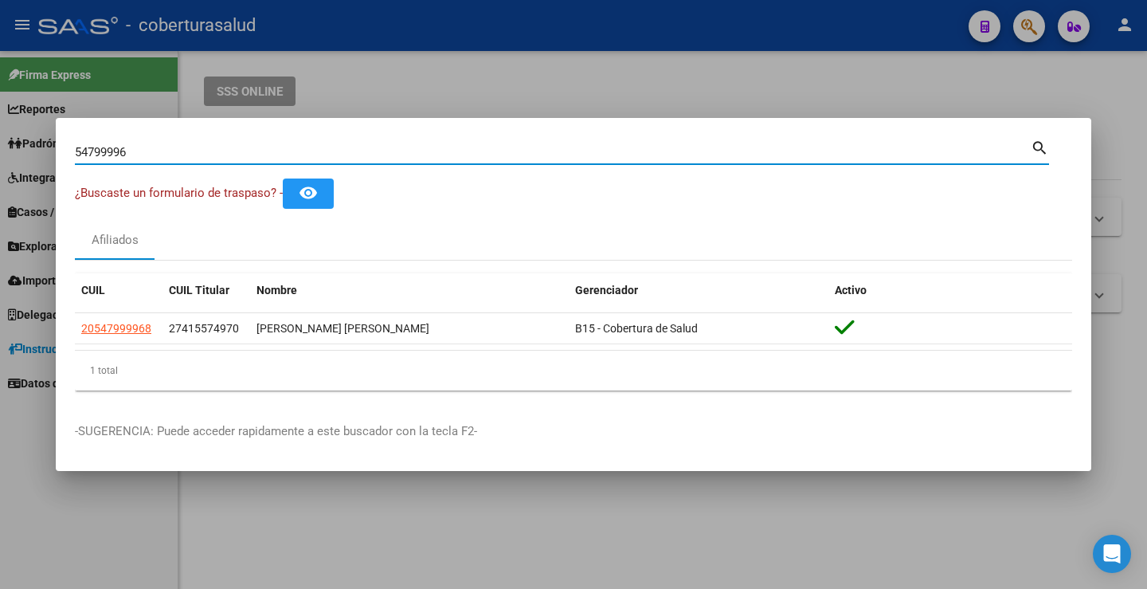
click at [226, 151] on input "54799996" at bounding box center [553, 152] width 956 height 14
click at [226, 149] on input "54799996" at bounding box center [553, 152] width 956 height 14
paste input "7320353"
type input "57320353"
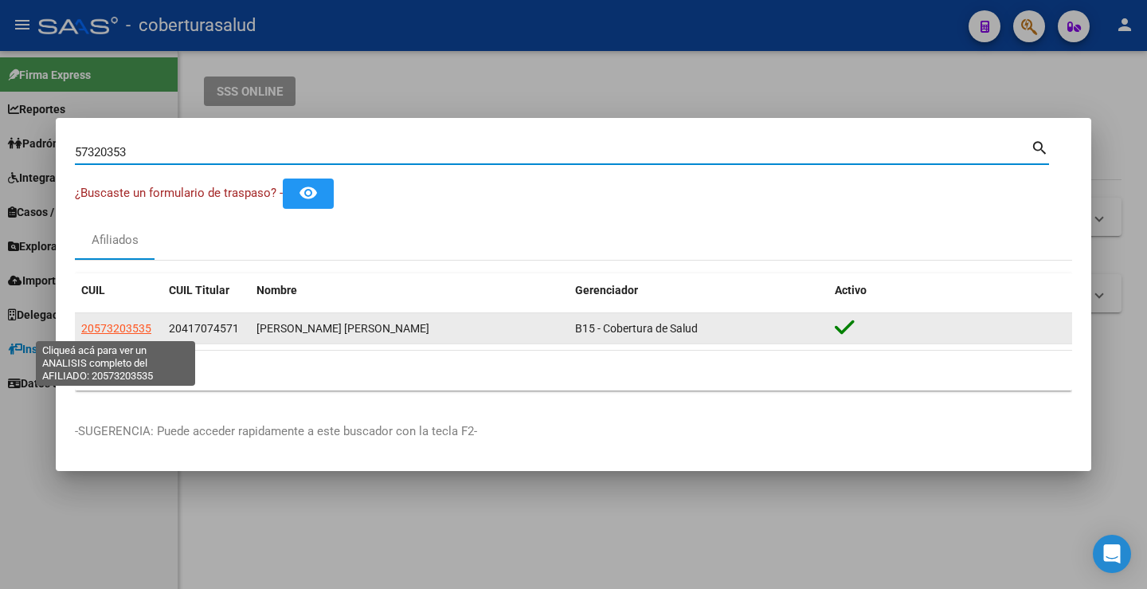
click at [108, 326] on span "20573203535" at bounding box center [116, 328] width 70 height 13
type textarea "20573203535"
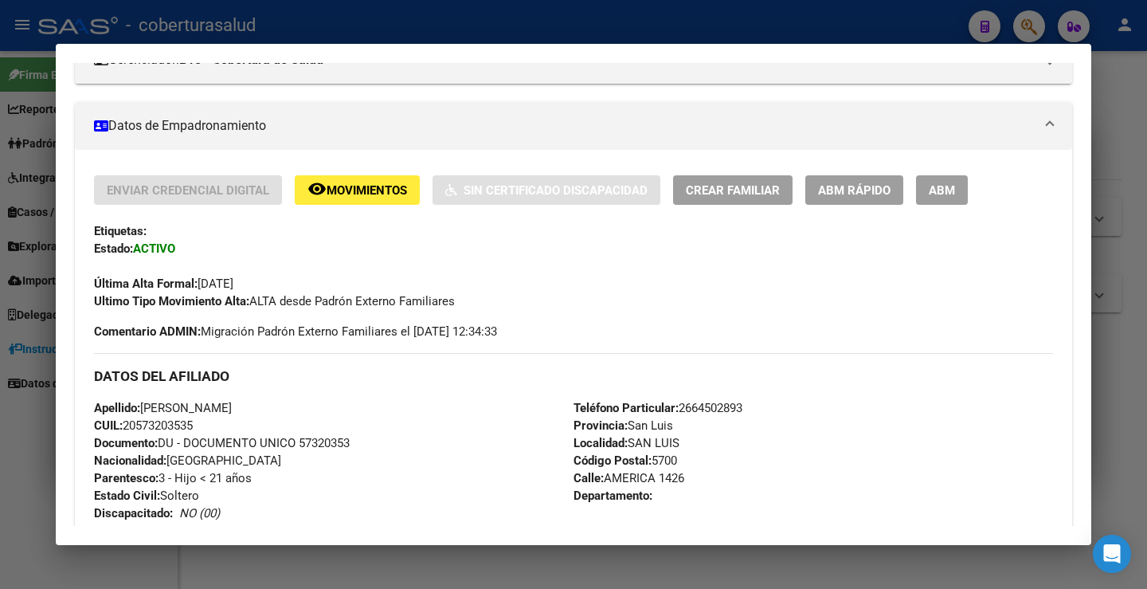
scroll to position [0, 0]
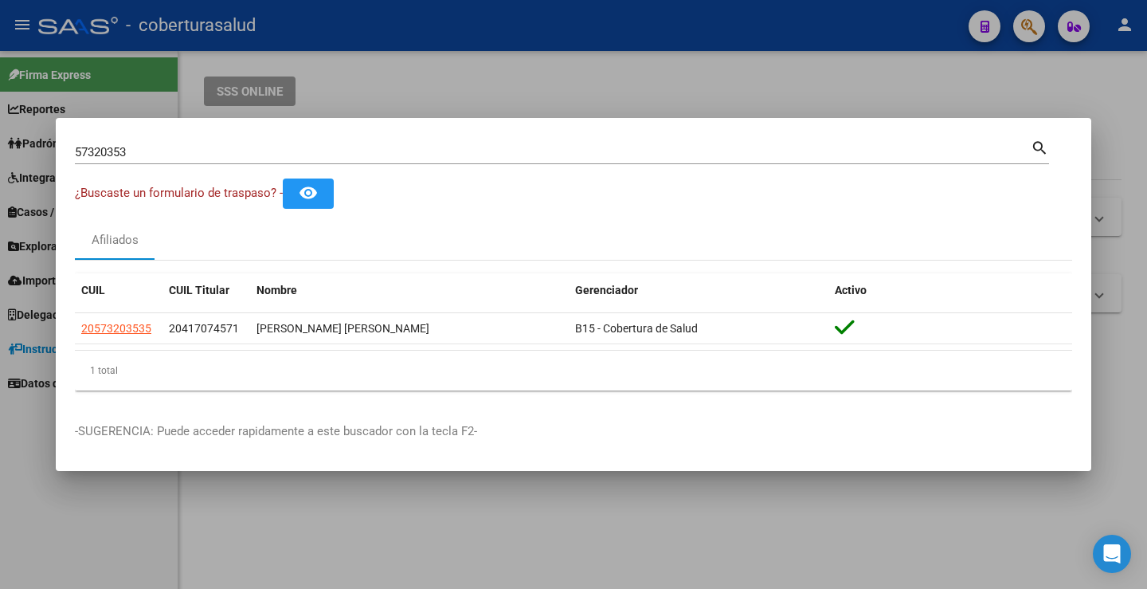
click at [417, 160] on div "57320353 Buscar (apellido, dni, [PERSON_NAME], [PERSON_NAME], cuit, obra social)" at bounding box center [553, 152] width 956 height 24
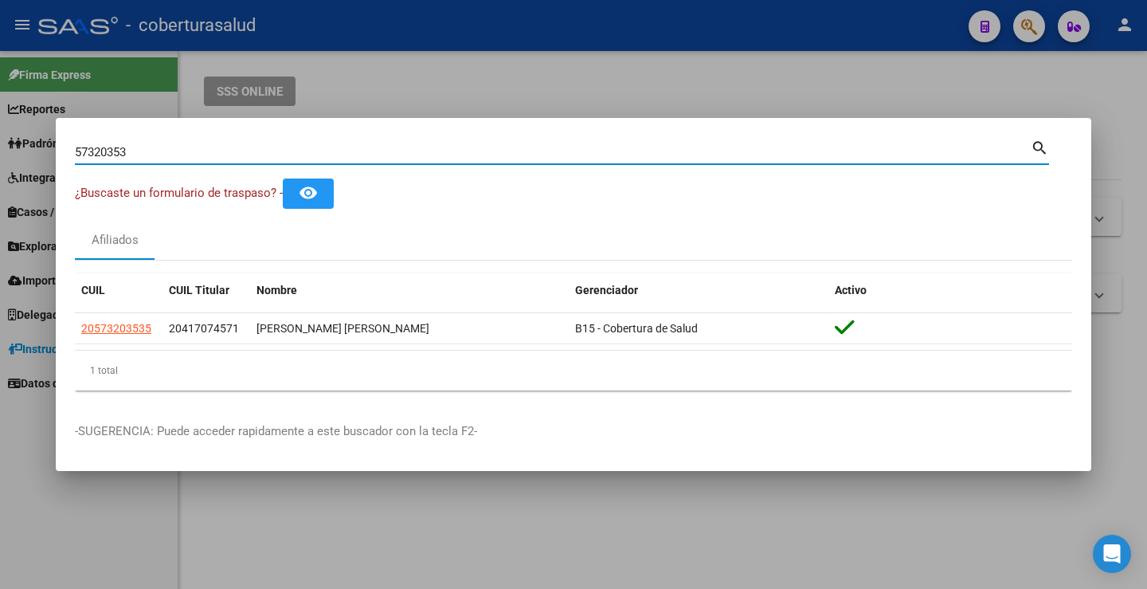
click at [417, 160] on div "57320353 Buscar (apellido, dni, [PERSON_NAME], [PERSON_NAME], cuit, obra social)" at bounding box center [553, 152] width 956 height 24
click at [214, 152] on input "57320353" at bounding box center [553, 152] width 956 height 14
paste input "37919076"
type input "37919076"
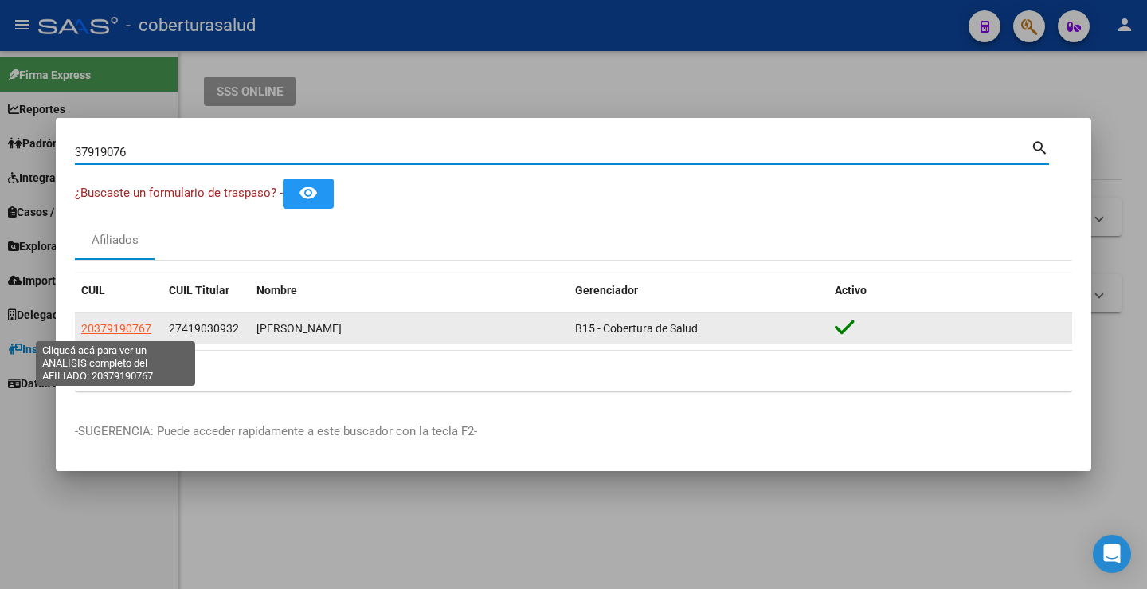
click at [124, 322] on span "20379190767" at bounding box center [116, 328] width 70 height 13
type textarea "20379190767"
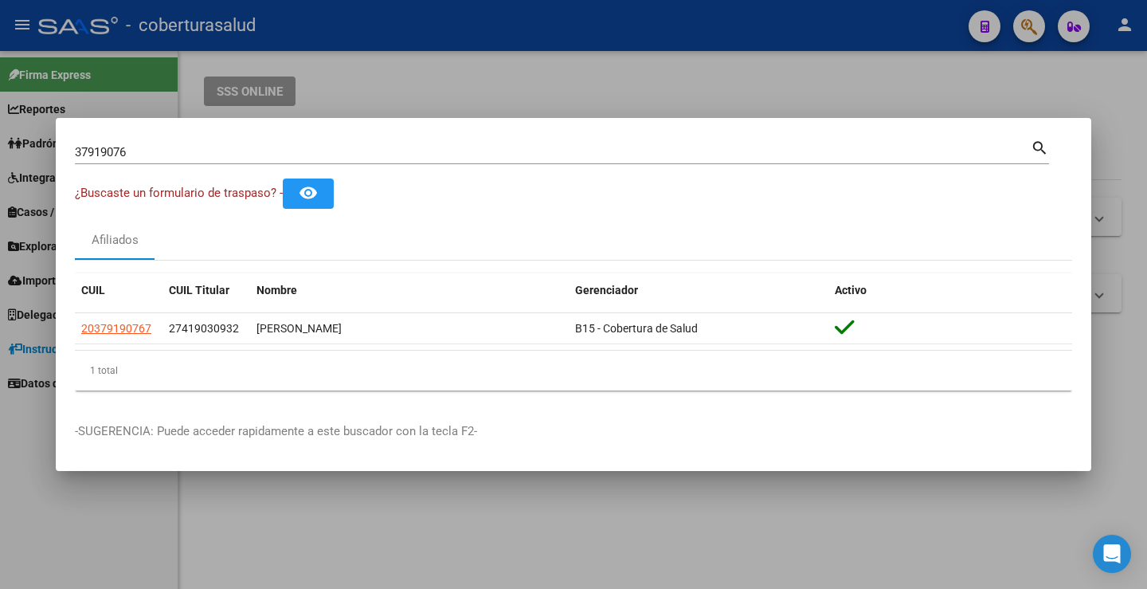
click at [182, 148] on input "37919076" at bounding box center [553, 152] width 956 height 14
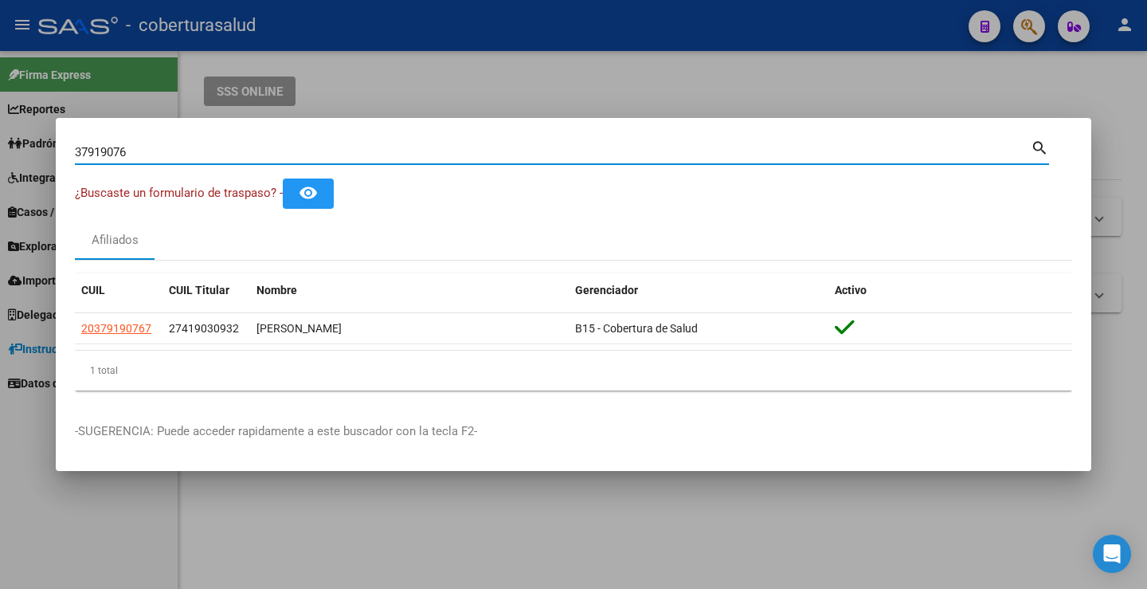
click at [182, 148] on input "37919076" at bounding box center [553, 152] width 956 height 14
paste input "54478749"
type input "54478749"
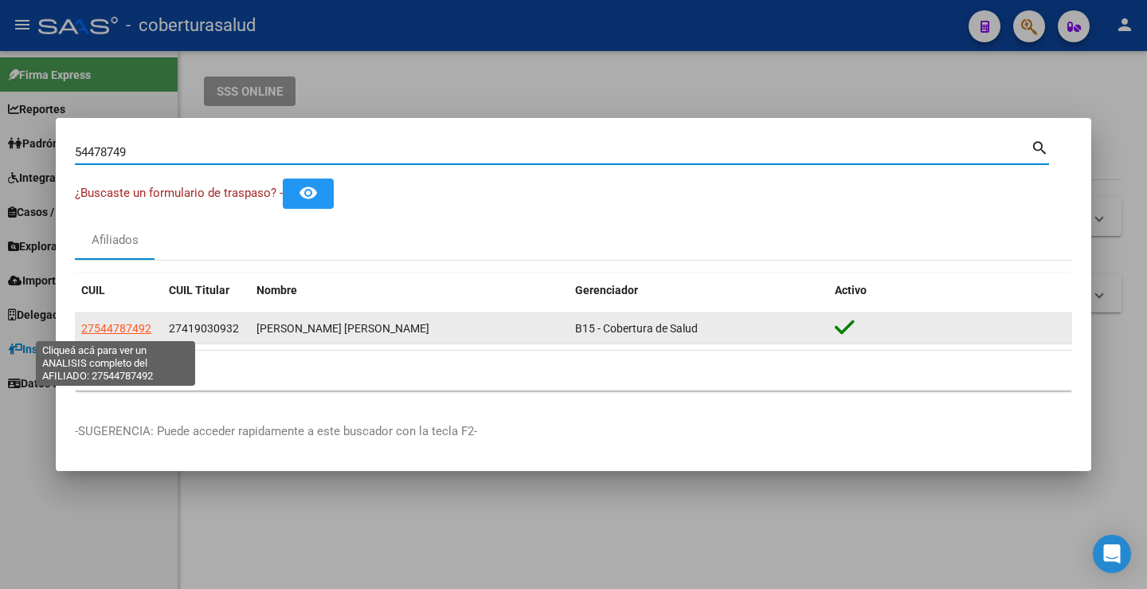
click at [111, 331] on span "27544787492" at bounding box center [116, 328] width 70 height 13
type textarea "27544787492"
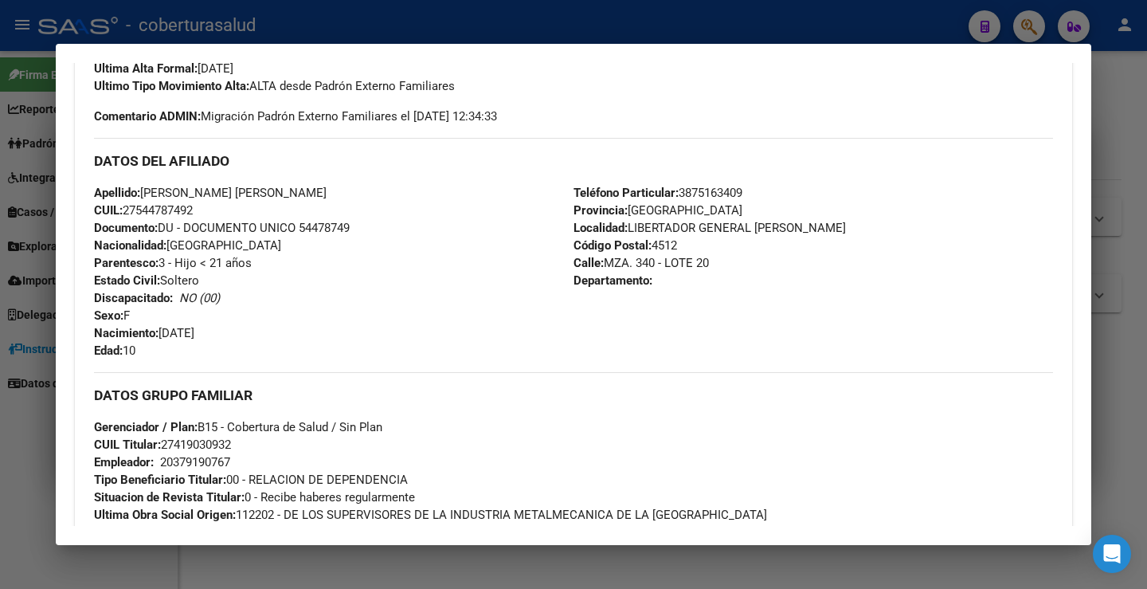
scroll to position [558, 0]
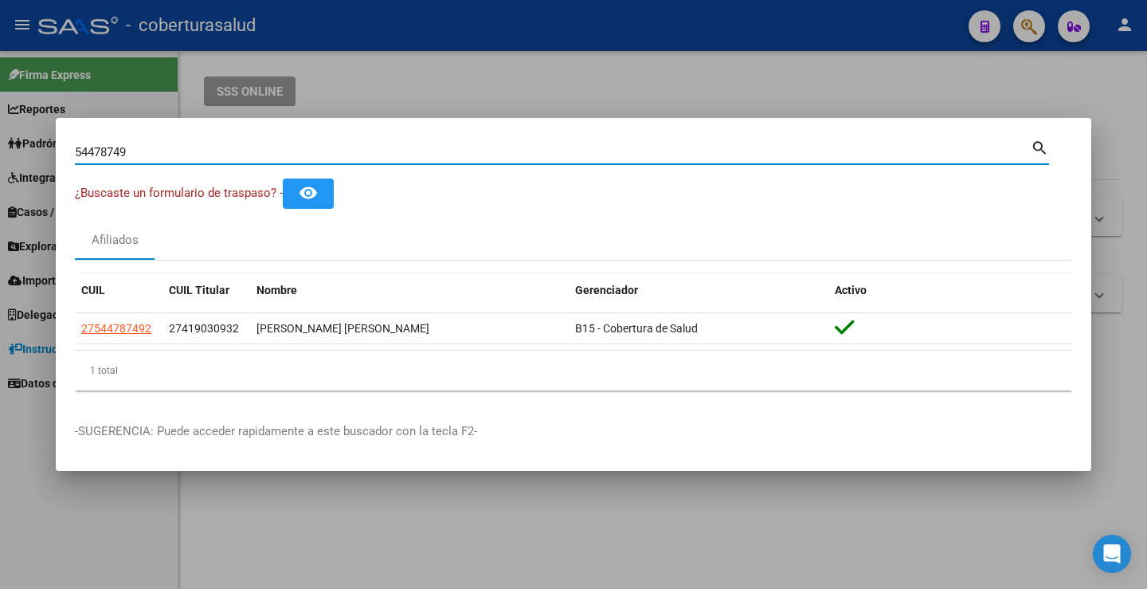
click at [126, 149] on input "54478749" at bounding box center [553, 152] width 956 height 14
paste input "70386877"
type input "70386877"
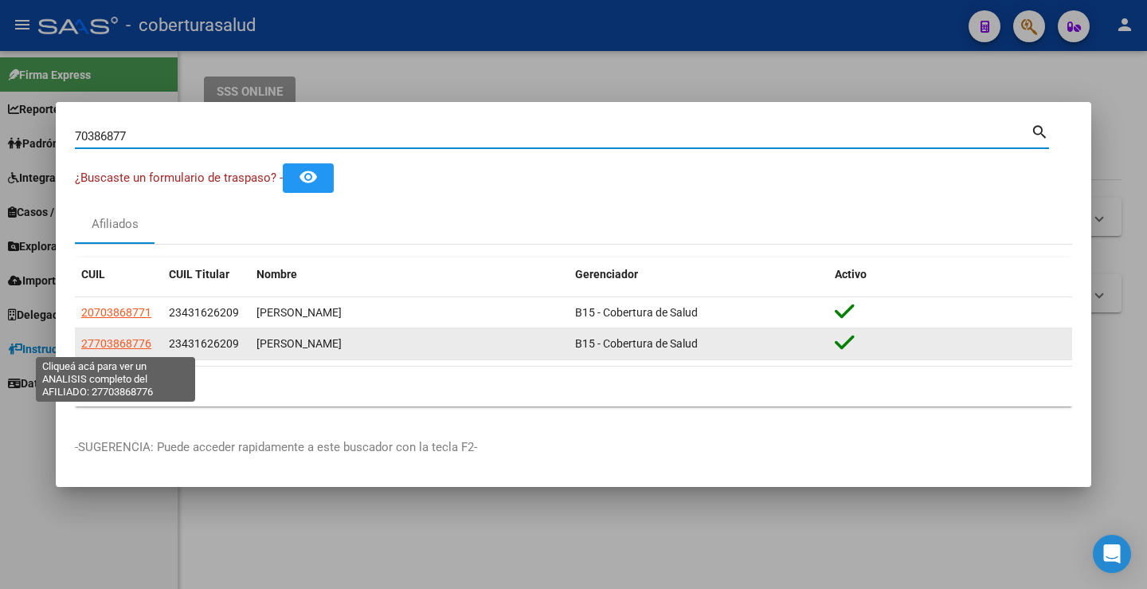
click at [127, 343] on span "27703868776" at bounding box center [116, 343] width 70 height 13
type textarea "27703868776"
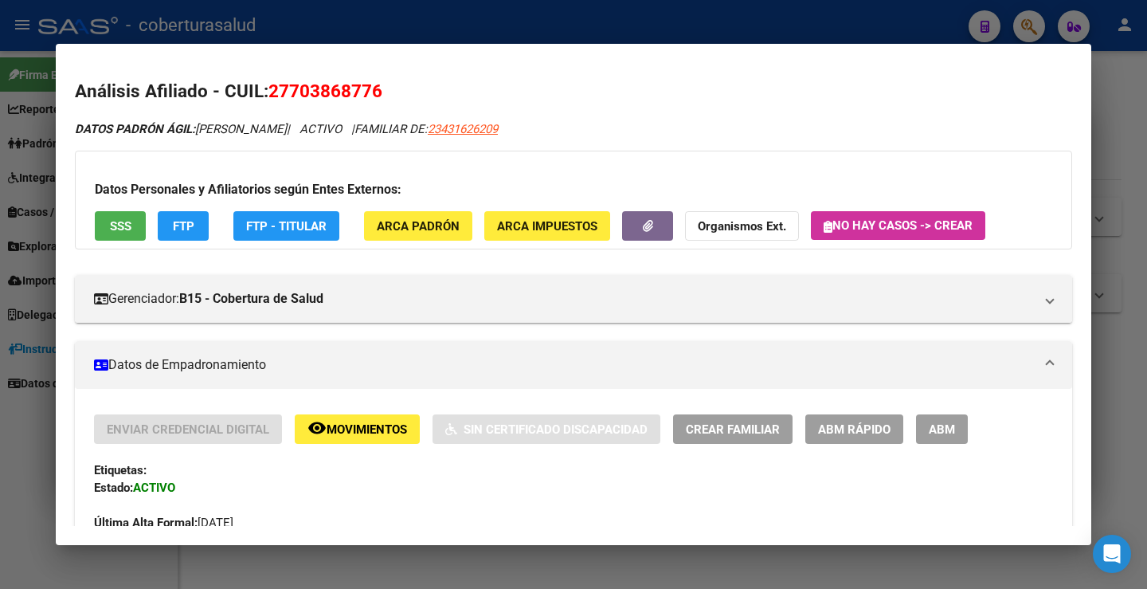
click at [327, 88] on span "27703868776" at bounding box center [326, 90] width 114 height 21
copy span "27703868776"
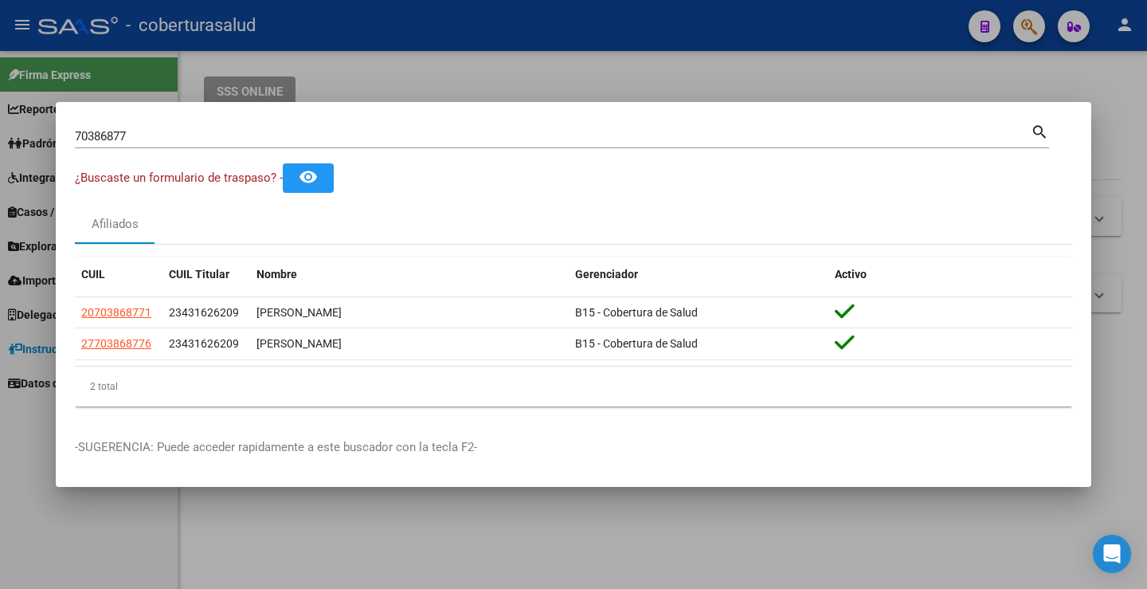
click at [387, 139] on input "70386877" at bounding box center [553, 136] width 956 height 14
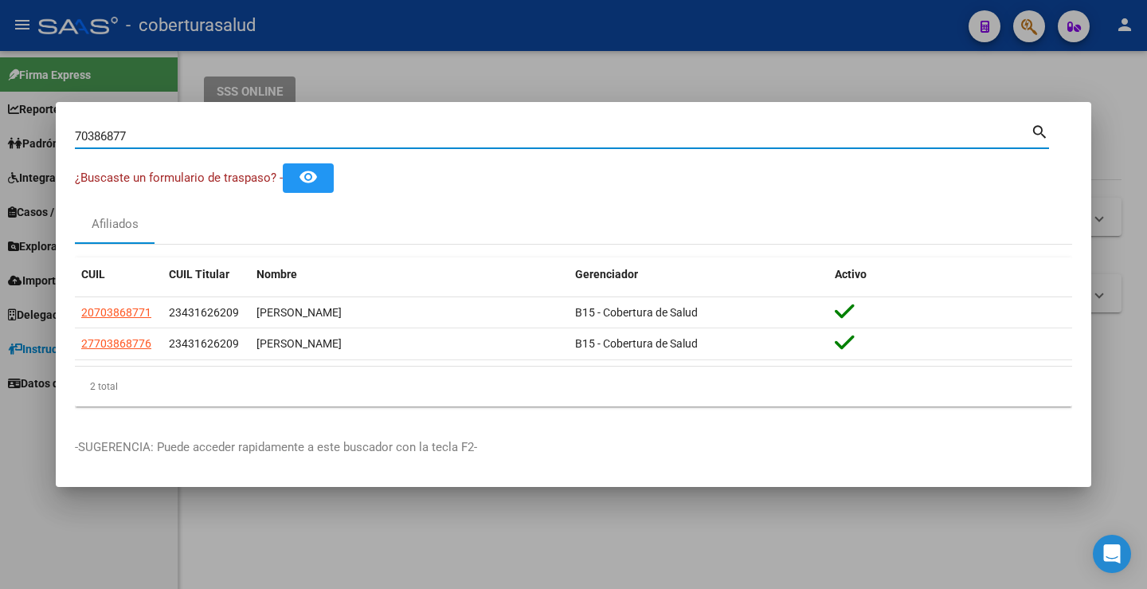
click at [387, 139] on input "70386877" at bounding box center [553, 136] width 956 height 14
paste input "59568029"
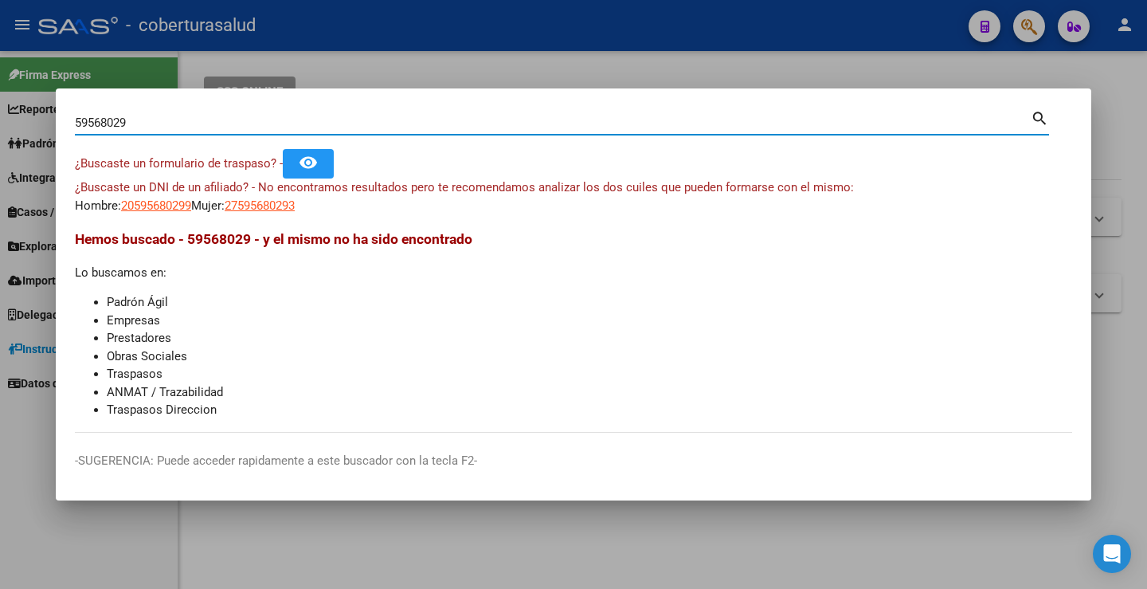
click at [776, 126] on input "59568029" at bounding box center [553, 123] width 956 height 14
paste input "43205291"
type input "43205291"
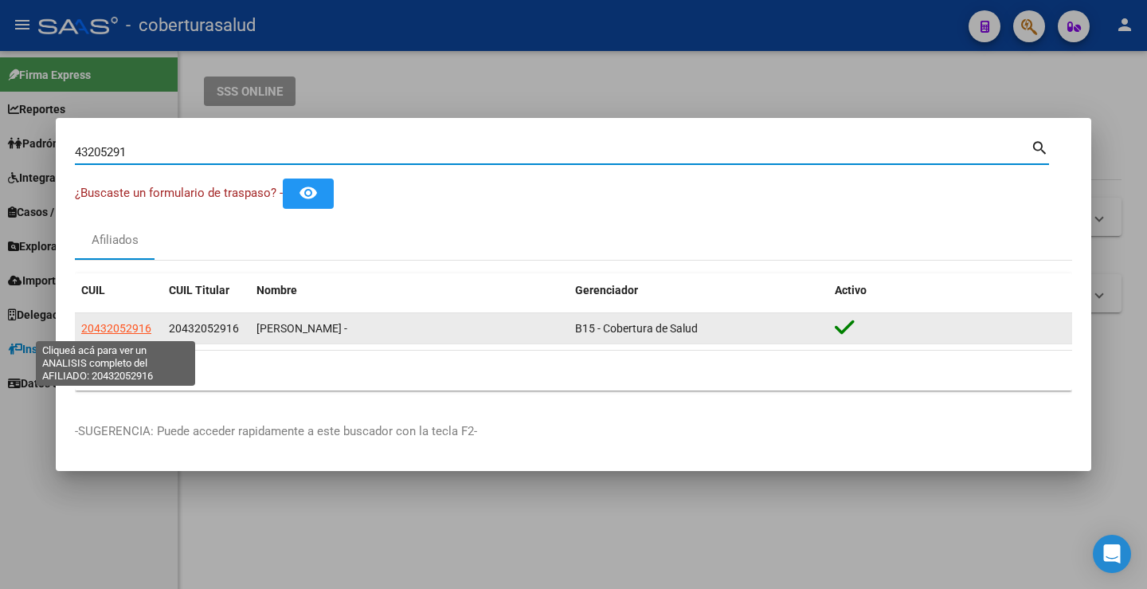
click at [113, 333] on span "20432052916" at bounding box center [116, 328] width 70 height 13
type textarea "20432052916"
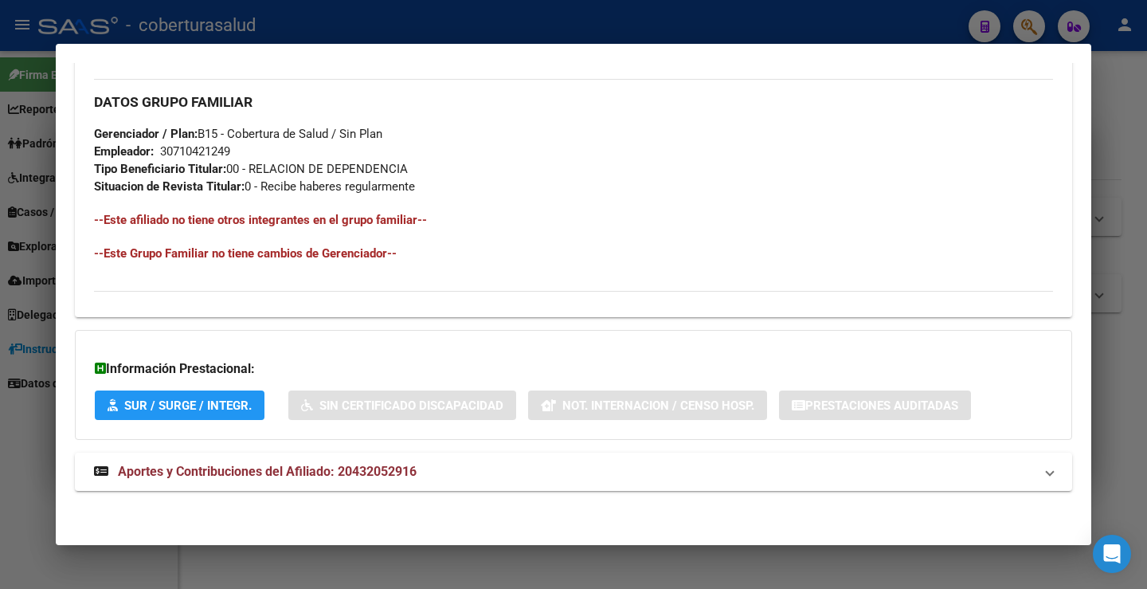
scroll to position [748, 0]
click at [1, 472] on div at bounding box center [573, 294] width 1147 height 589
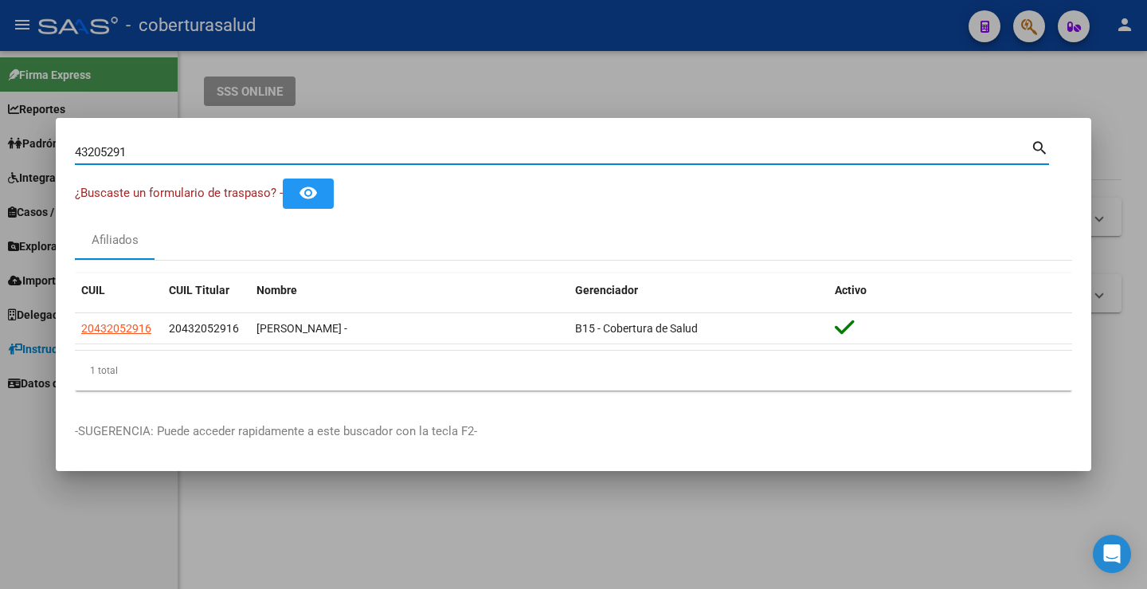
click at [384, 147] on input "43205291" at bounding box center [553, 152] width 956 height 14
paste input "58609692"
type input "58609692"
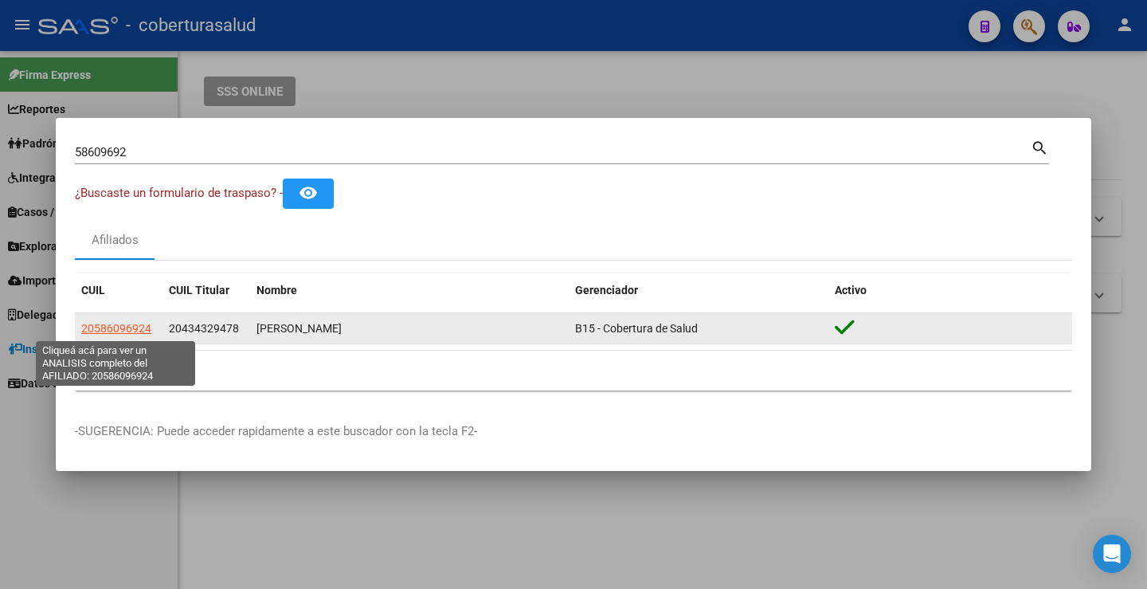
click at [120, 323] on span "20586096924" at bounding box center [116, 328] width 70 height 13
type textarea "20586096924"
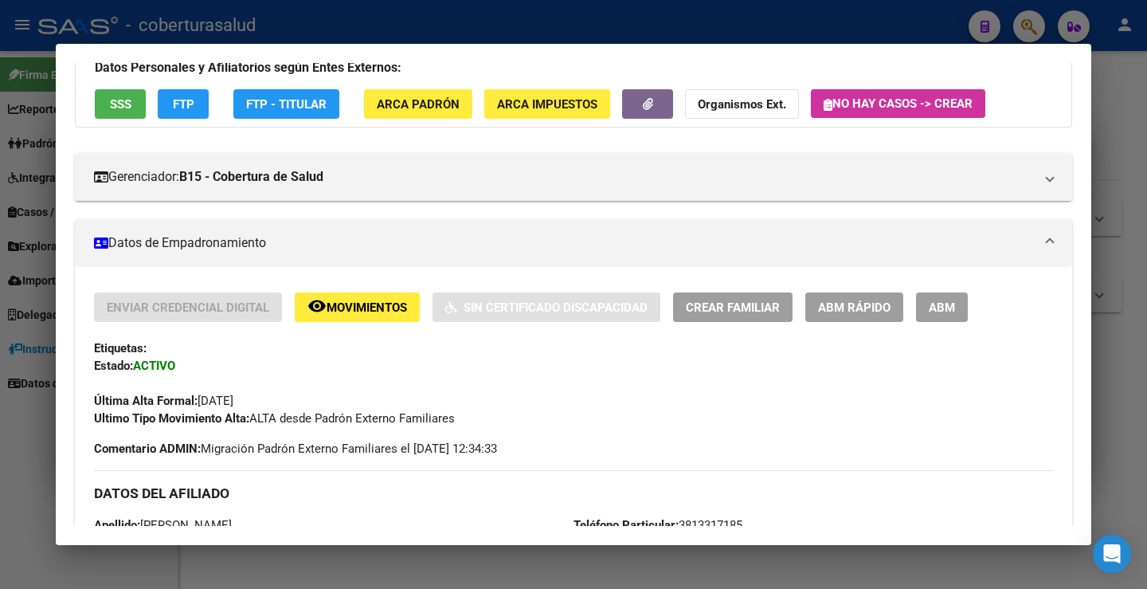
scroll to position [0, 0]
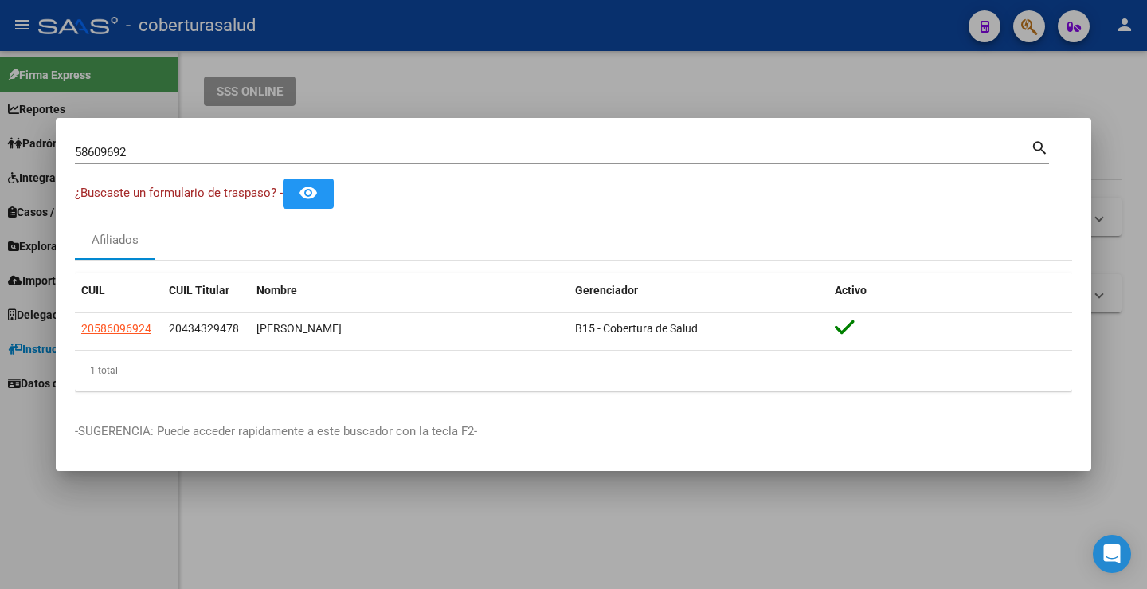
click at [152, 155] on input "58609692" at bounding box center [553, 152] width 956 height 14
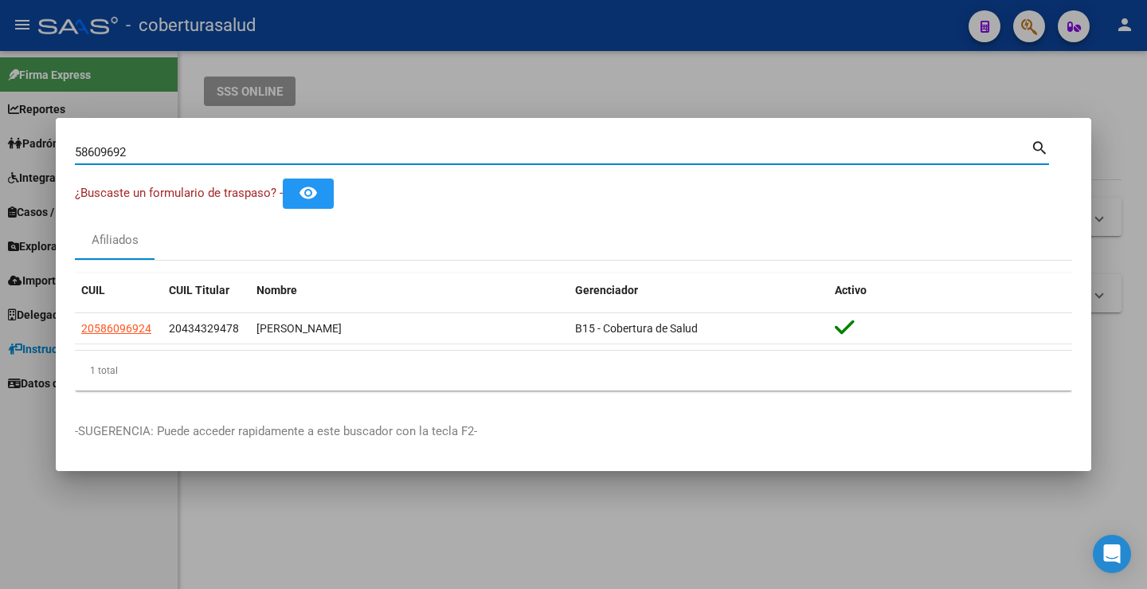
click at [152, 155] on input "58609692" at bounding box center [553, 152] width 956 height 14
paste input "9356399"
type input "59356399"
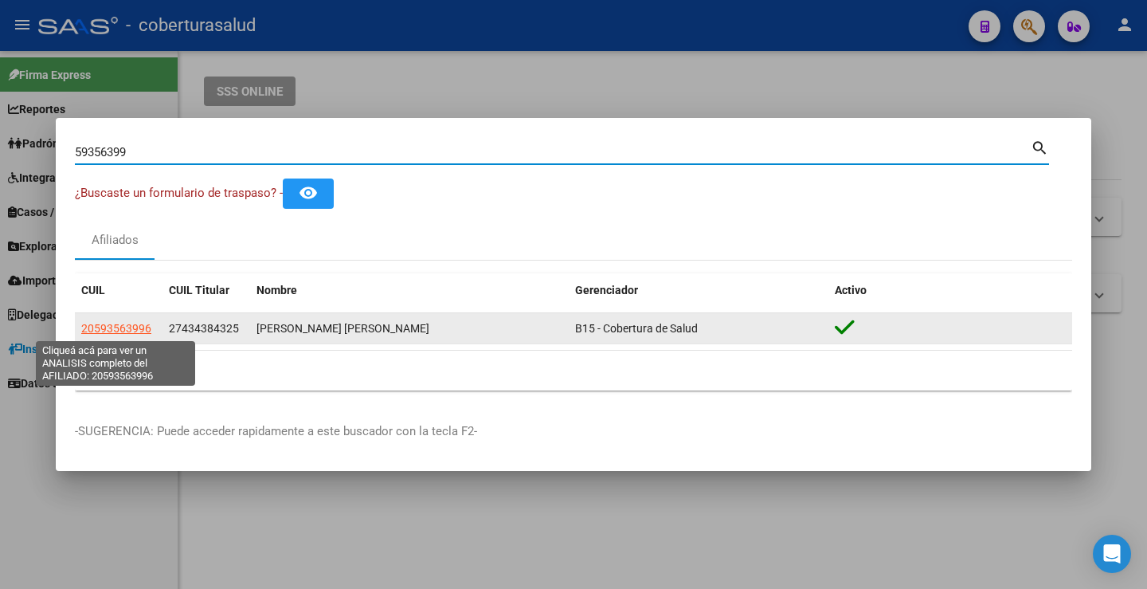
click at [97, 331] on span "20593563996" at bounding box center [116, 328] width 70 height 13
type textarea "20593563996"
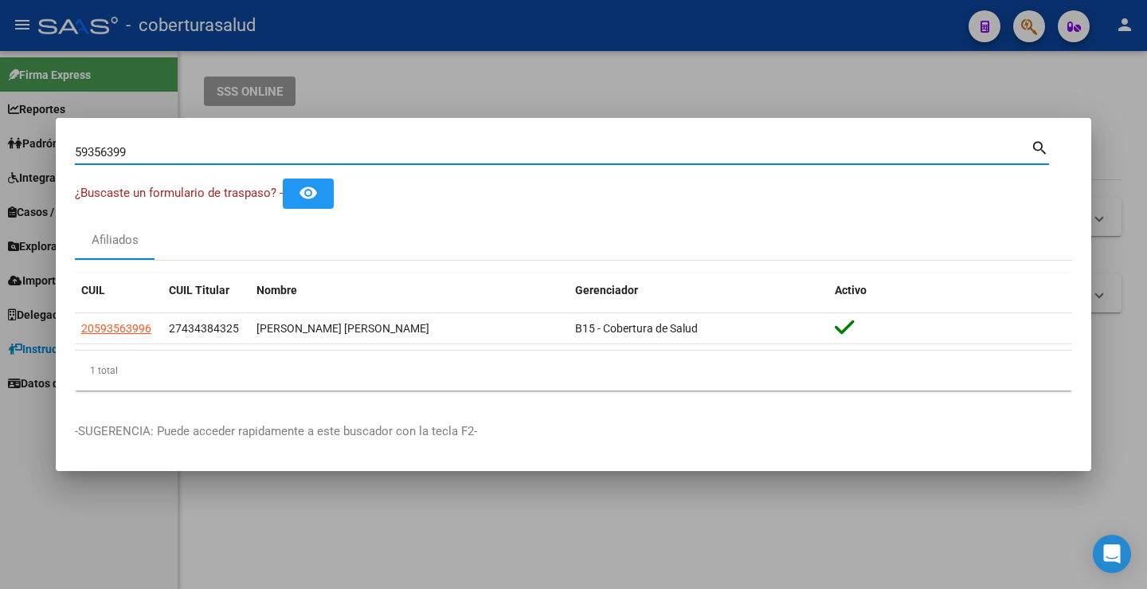
drag, startPoint x: 265, startPoint y: 150, endPoint x: 0, endPoint y: 190, distance: 268.4
click at [0, 190] on div "59356399 Buscar (apellido, dni, cuil, nro traspaso, cuit, obra social) search ¿…" at bounding box center [573, 294] width 1147 height 589
paste input "8702991"
type input "58702991"
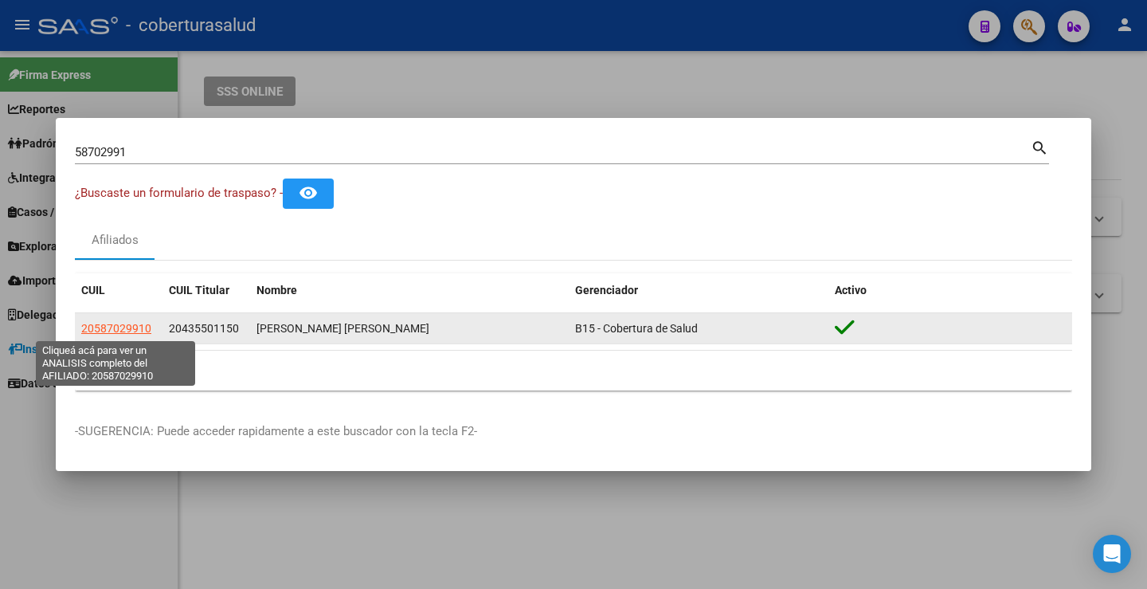
click at [98, 324] on span "20587029910" at bounding box center [116, 328] width 70 height 13
type textarea "20587029910"
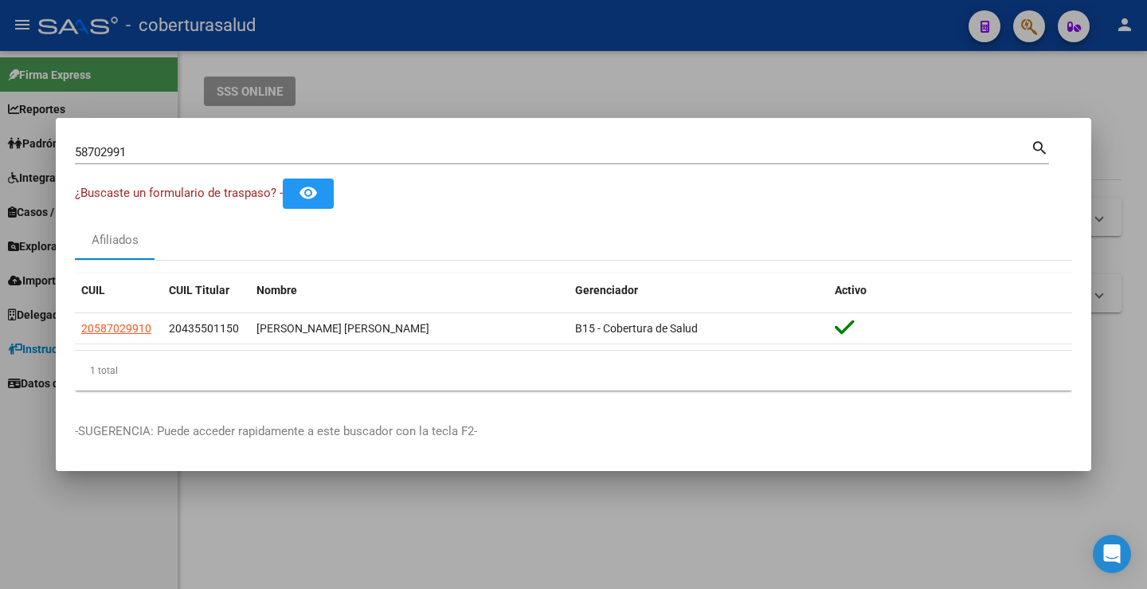
drag, startPoint x: 0, startPoint y: 149, endPoint x: 0, endPoint y: 161, distance: 12.0
click at [0, 163] on div "58702991 Buscar (apellido, dni, cuil, nro traspaso, cuit, obra social) search ¿…" at bounding box center [573, 294] width 1147 height 589
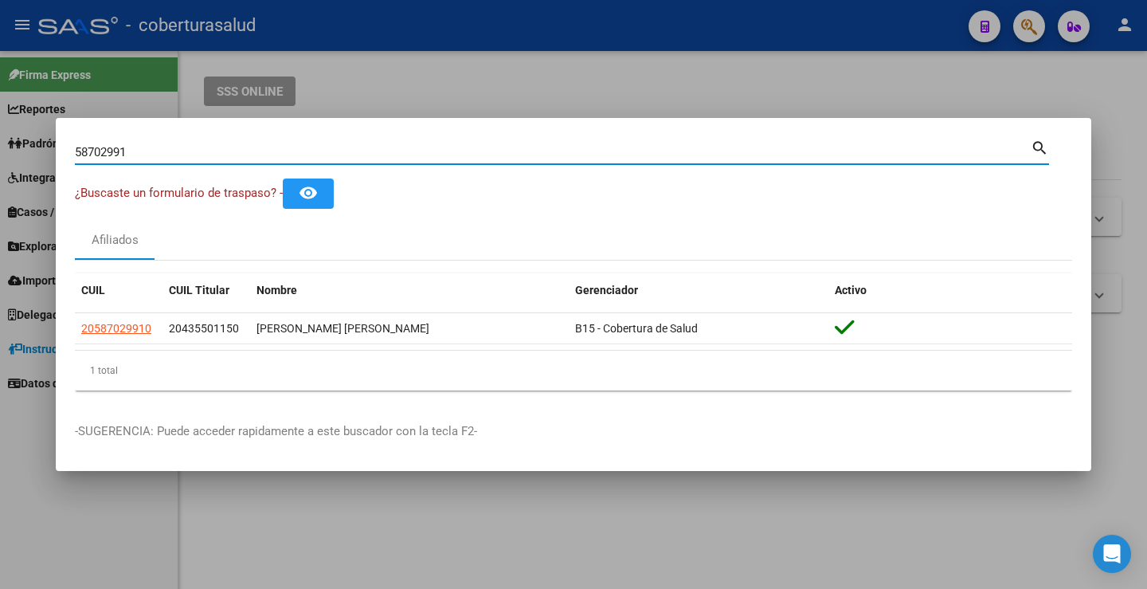
paste input "9112763"
type input "59112763"
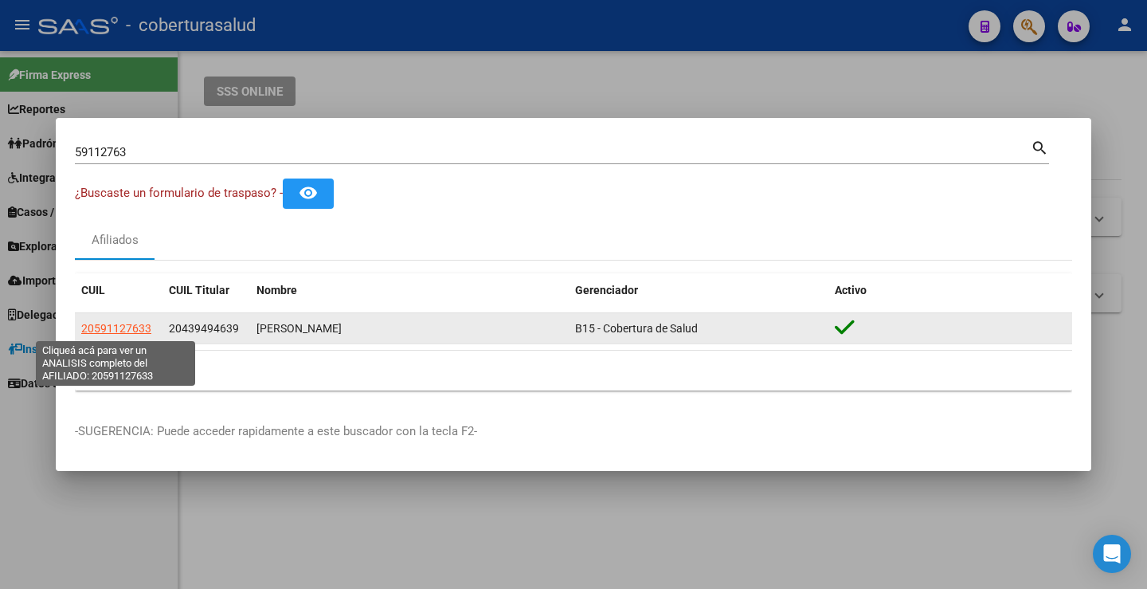
click at [108, 323] on span "20591127633" at bounding box center [116, 328] width 70 height 13
type textarea "20591127633"
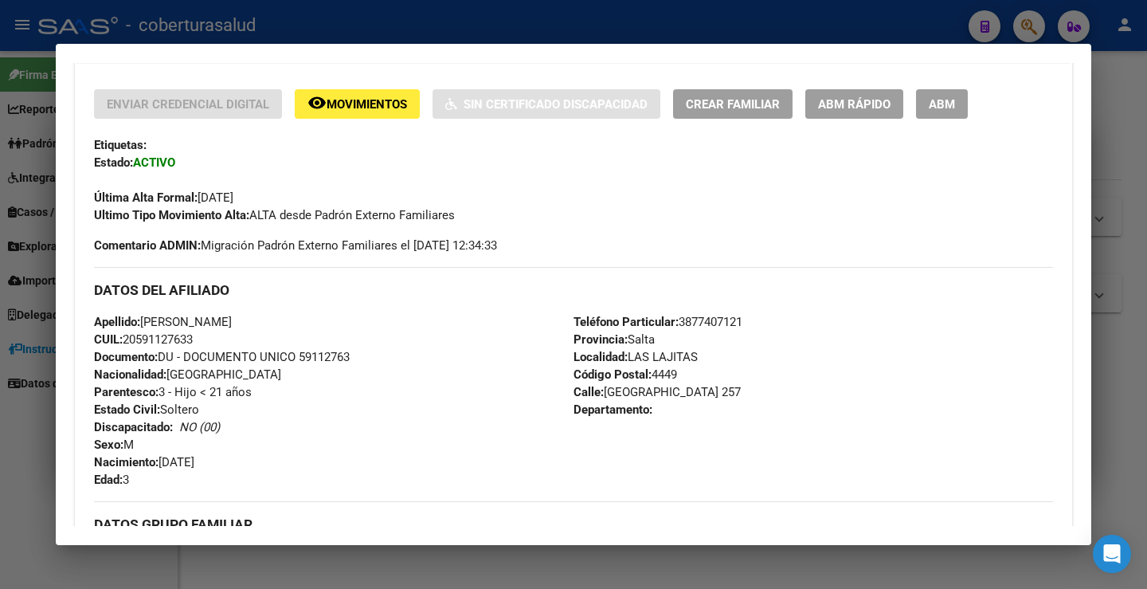
scroll to position [319, 0]
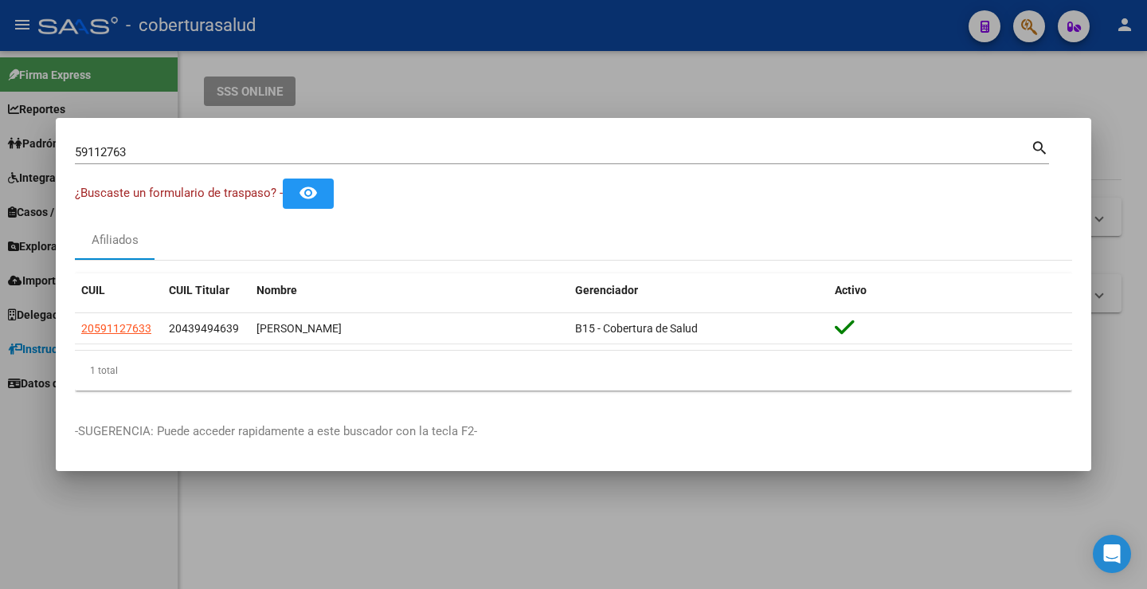
click at [276, 147] on input "59112763" at bounding box center [553, 152] width 956 height 14
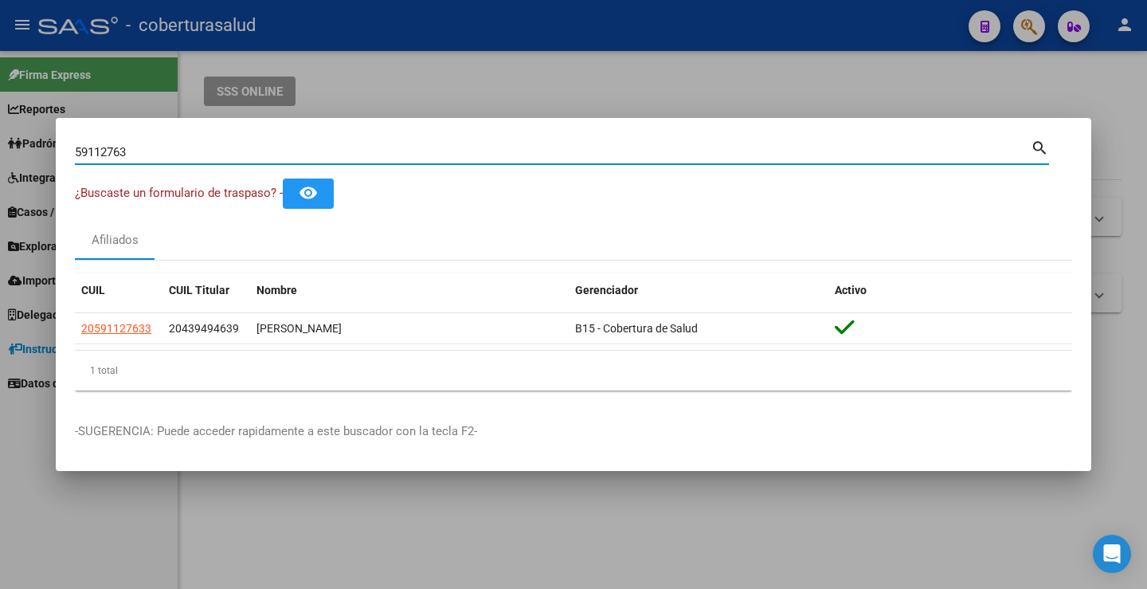
click at [276, 147] on input "59112763" at bounding box center [553, 152] width 956 height 14
paste input "633362"
type input "59633362"
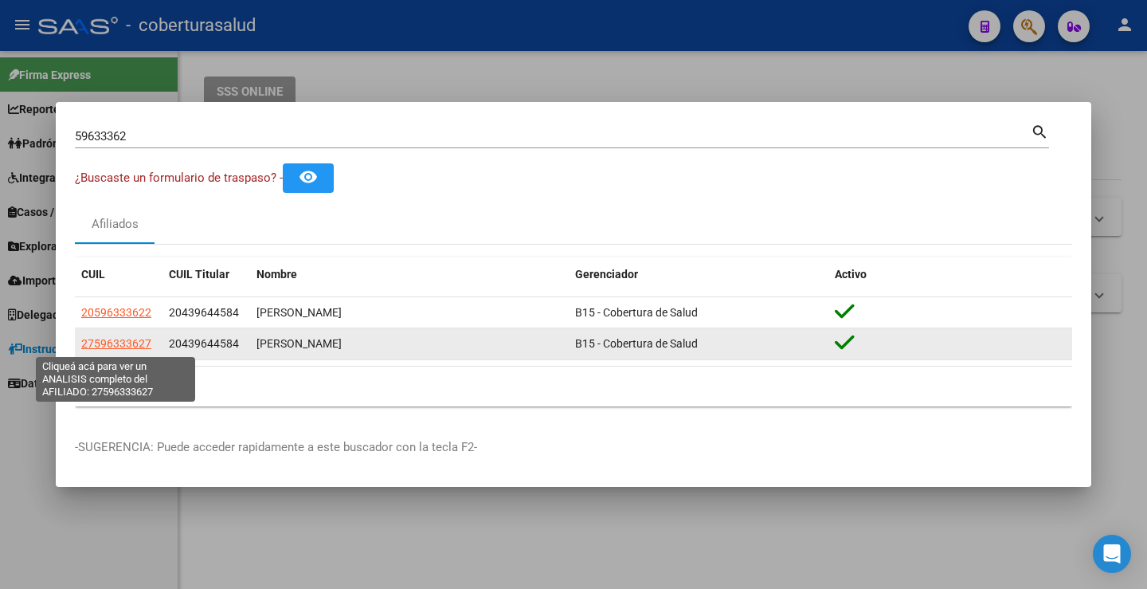
click at [123, 340] on span "27596333627" at bounding box center [116, 343] width 70 height 13
type textarea "27596333627"
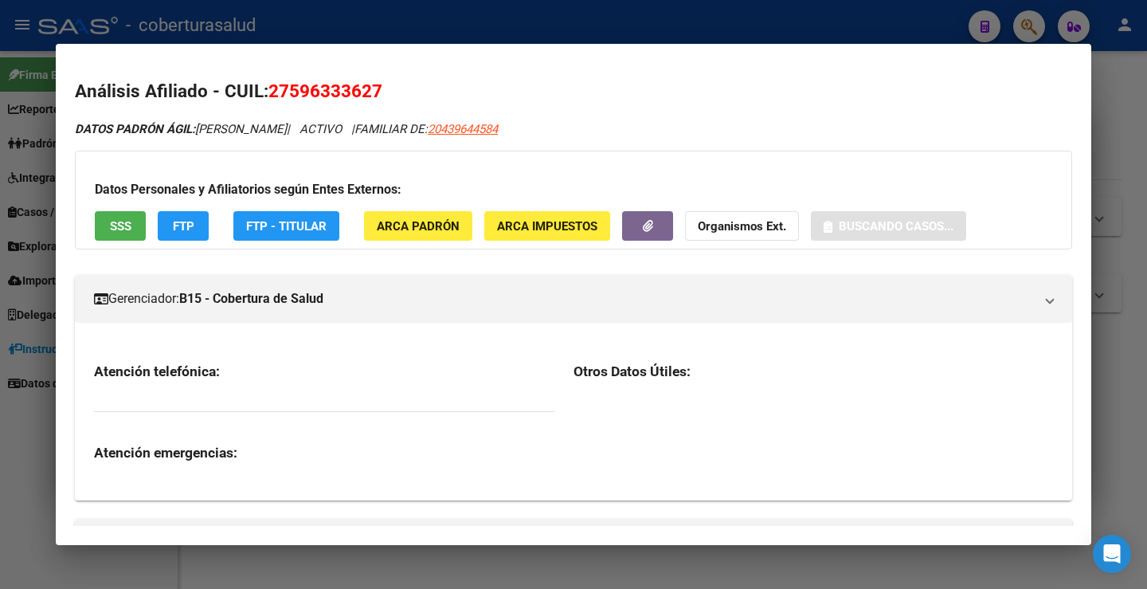
click at [346, 88] on span "27596333627" at bounding box center [326, 90] width 114 height 21
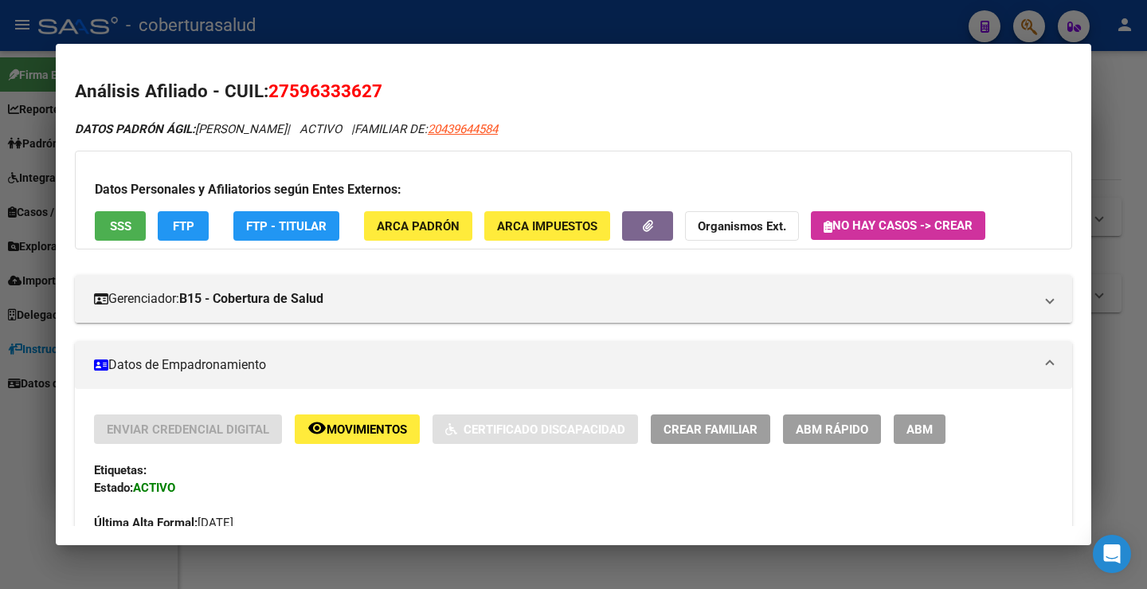
click at [346, 88] on span "27596333627" at bounding box center [326, 90] width 114 height 21
copy span "27596333627"
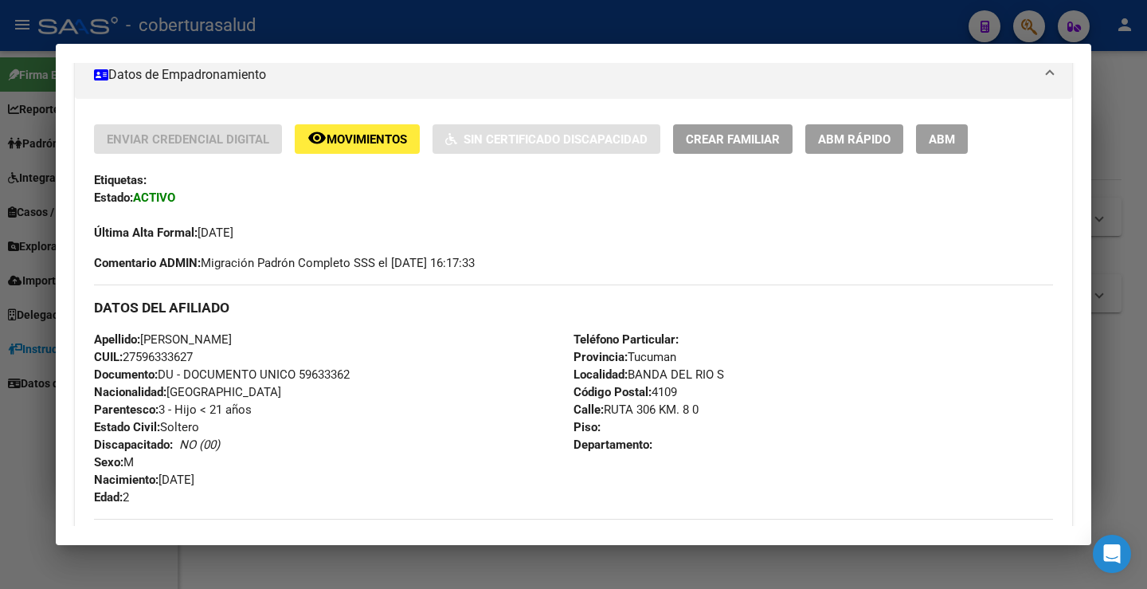
scroll to position [26, 0]
